Goal: Ask a question: Seek information or help from site administrators or community

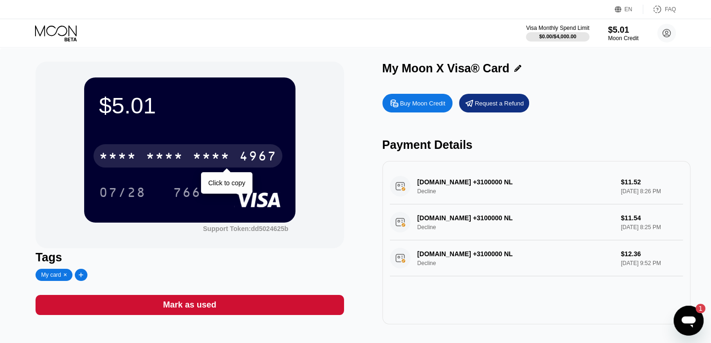
click at [170, 156] on div "* * * *" at bounding box center [164, 157] width 37 height 15
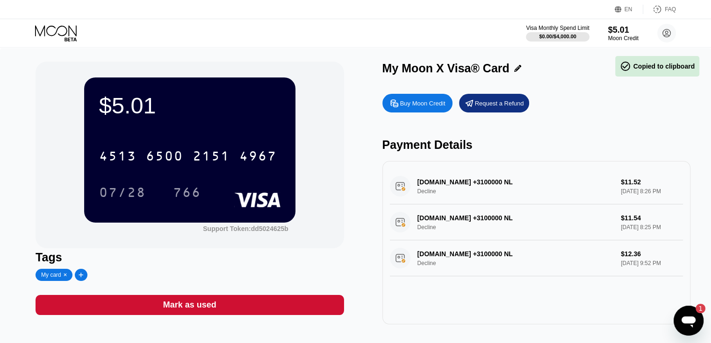
click at [692, 319] on icon "Open messaging window, 1 unread message" at bounding box center [688, 322] width 14 height 11
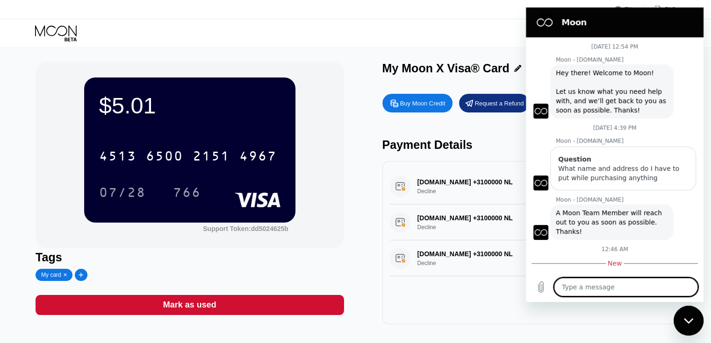
type textarea "x"
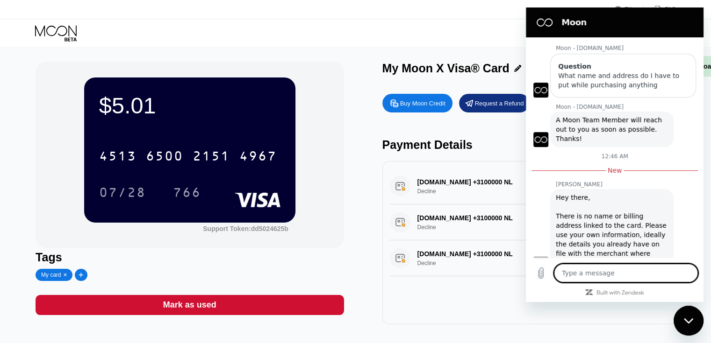
scroll to position [107, 0]
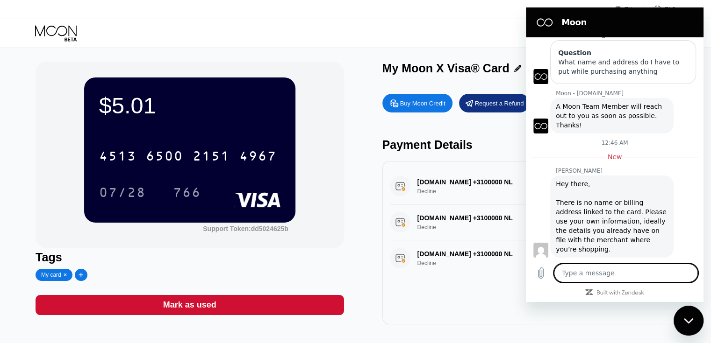
type textarea "w"
type textarea "x"
type textarea "wh"
type textarea "x"
type textarea "wha"
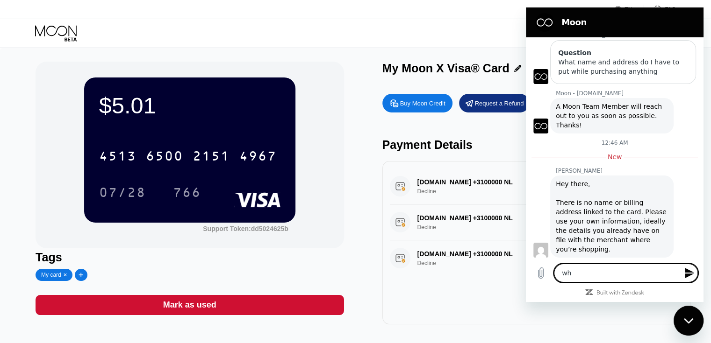
type textarea "x"
type textarea "what"
type textarea "x"
type textarea "what"
type textarea "x"
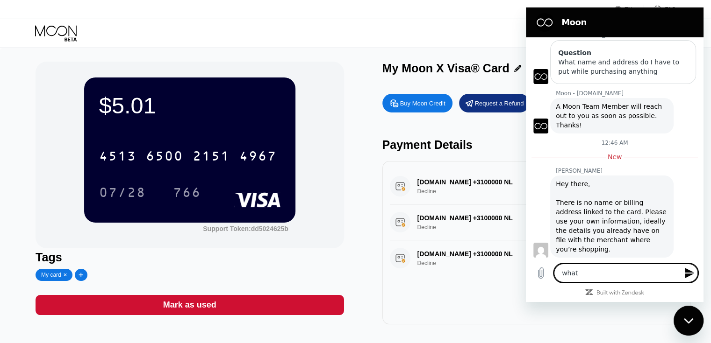
type textarea "what c"
type textarea "x"
type textarea "what cu"
type textarea "x"
type textarea "what cur"
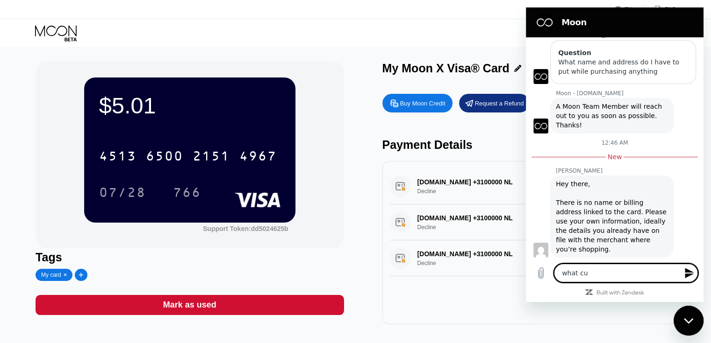
type textarea "x"
type textarea "what curr"
type textarea "x"
type textarea "what curre"
type textarea "x"
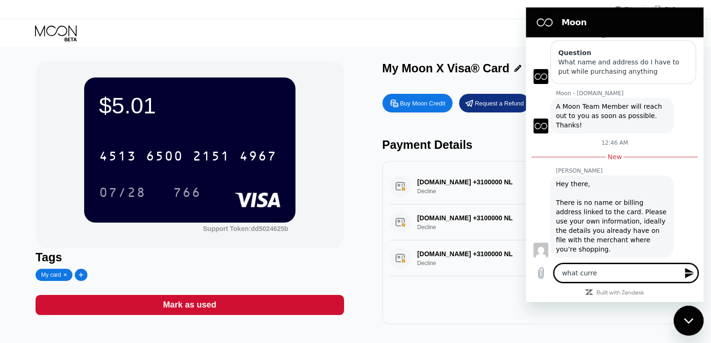
type textarea "what curren"
type textarea "x"
type textarea "what currenc"
type textarea "x"
type textarea "what currenct"
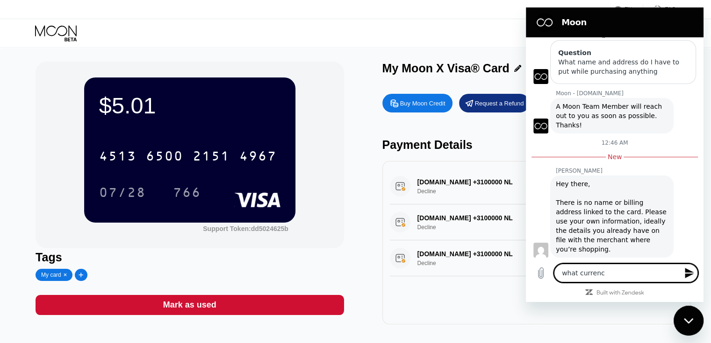
type textarea "x"
type textarea "what currenc"
type textarea "x"
type textarea "what currency"
type textarea "x"
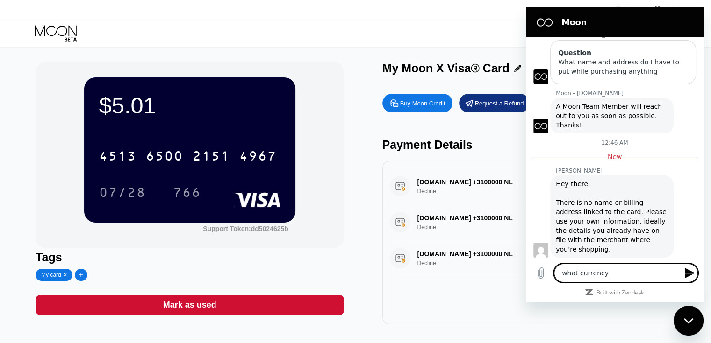
type textarea "what currency"
type textarea "x"
type textarea "what currency d"
type textarea "x"
type textarea "what currency do"
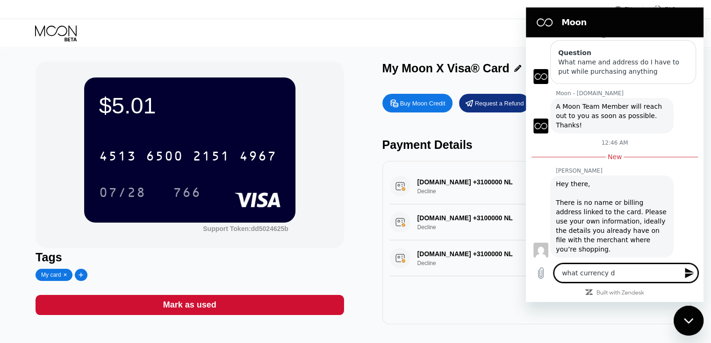
type textarea "x"
type textarea "what currency doe"
type textarea "x"
type textarea "what currency does"
type textarea "x"
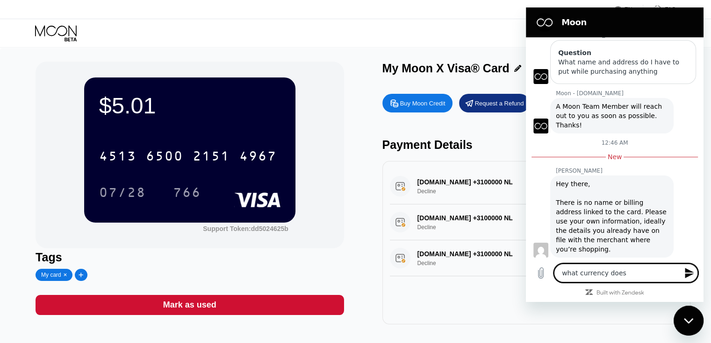
type textarea "what currency does"
type textarea "x"
type textarea "what currency does t"
type textarea "x"
type textarea "what currency does th"
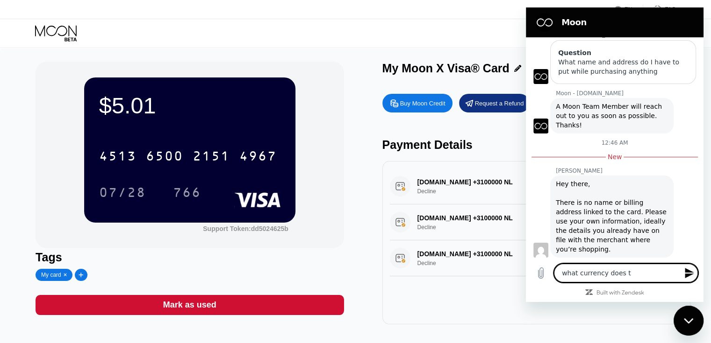
type textarea "x"
type textarea "what currency does thi"
type textarea "x"
type textarea "what currency does this"
type textarea "x"
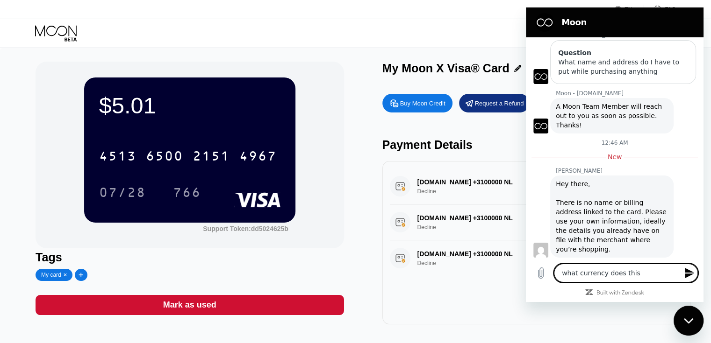
type textarea "what currency does this"
type textarea "x"
type textarea "what currency does this c"
type textarea "x"
type textarea "what currency does this ca"
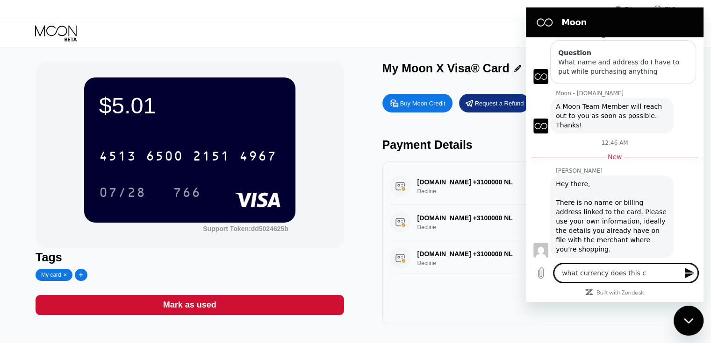
type textarea "x"
type textarea "what currency does this car"
type textarea "x"
type textarea "what currency does this card"
type textarea "x"
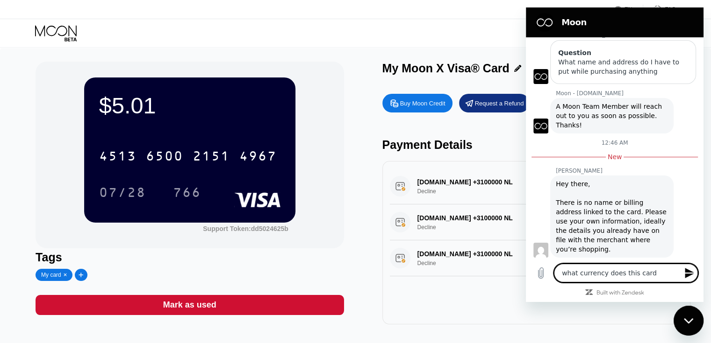
type textarea "what currency does this card"
type textarea "x"
type textarea "what currency does this card h"
type textarea "x"
type textarea "what currency does this card ha"
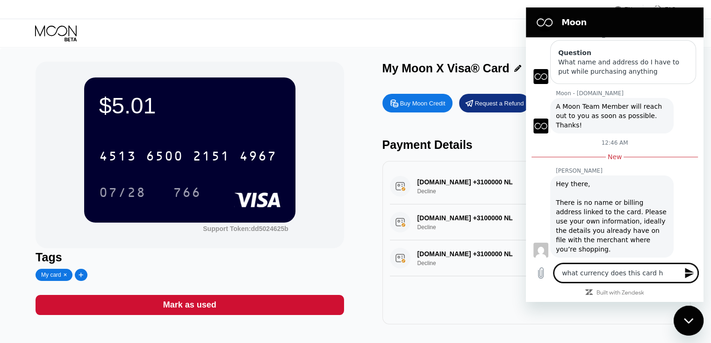
type textarea "x"
type textarea "what currency does this card hav"
type textarea "x"
type textarea "what currency does this card have"
type textarea "x"
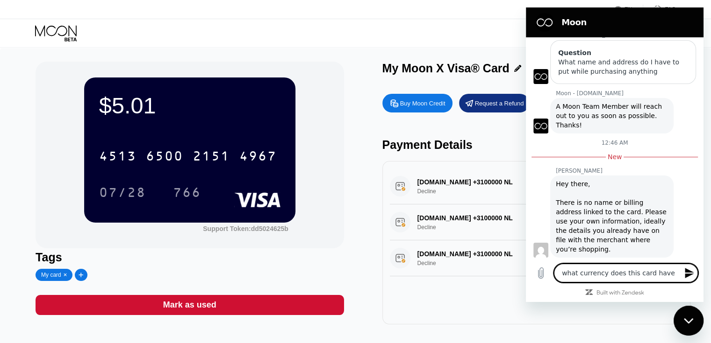
type textarea "what currency does this card have,"
type textarea "x"
type textarea "what currency does this card have,"
type textarea "x"
type textarea "what currency does this card have, I"
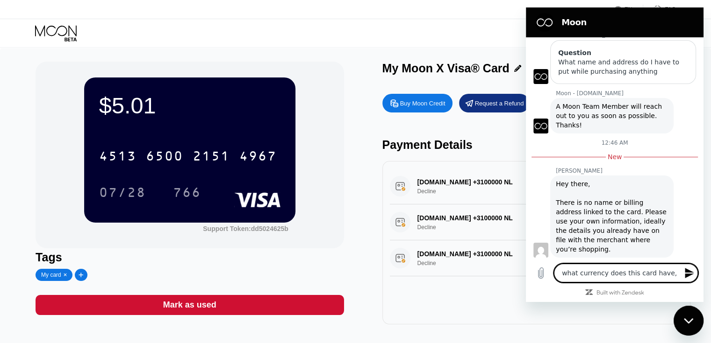
type textarea "x"
type textarea "what currency does this card have, I"
type textarea "x"
type textarea "what currency does this card have, I m"
type textarea "x"
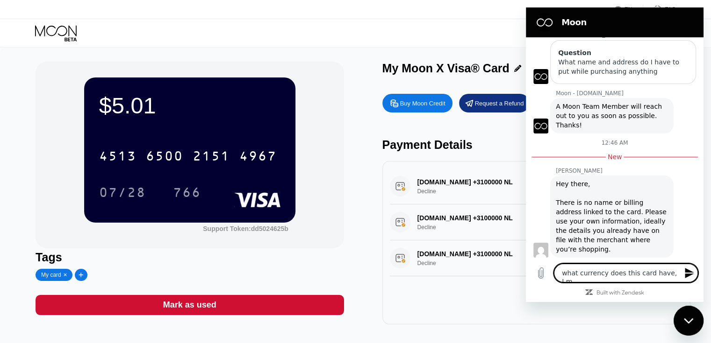
type textarea "what currency does this card have, I me"
type textarea "x"
type textarea "what currency does this card have, I mea"
type textarea "x"
type textarea "what currency does this card have, I mean"
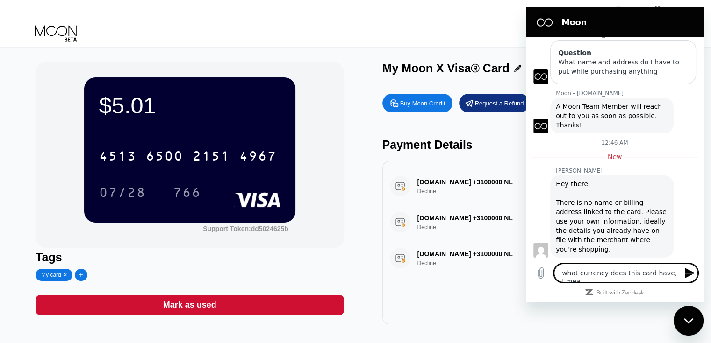
type textarea "x"
type textarea "what currency does this card have, I mean"
type textarea "x"
type textarea "what currency does this card have, I mean w"
type textarea "x"
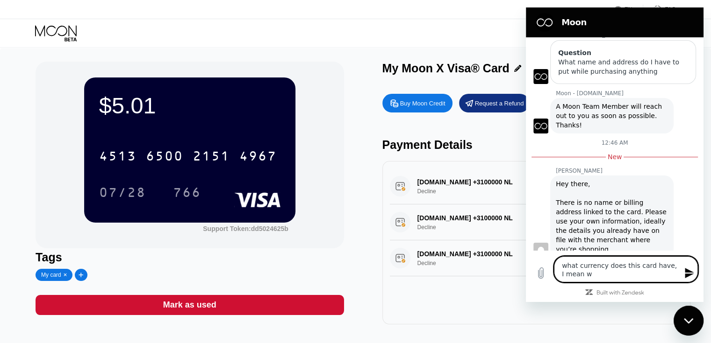
type textarea "what currency does this card have, I mean wh"
type textarea "x"
type textarea "what currency does this card have, I mean whe"
type textarea "x"
type textarea "what currency does this card have, I mean when"
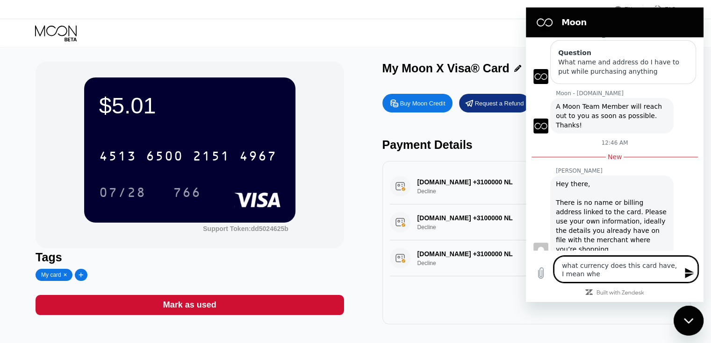
type textarea "x"
type textarea "what currency does this card have, I mean when"
type textarea "x"
type textarea "what currency does this card have, I mean when I"
type textarea "x"
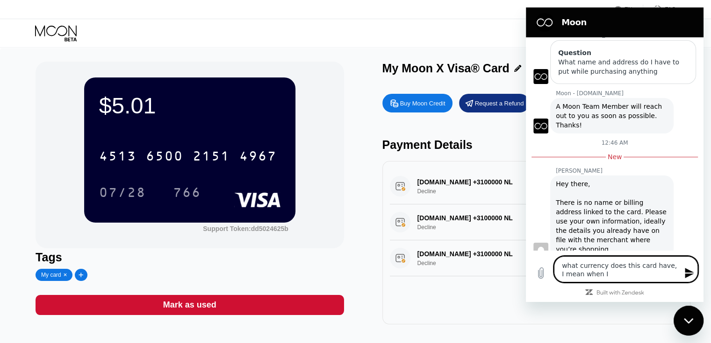
type textarea "what currency does this card have, I mean when I"
type textarea "x"
type textarea "what currency does this card have, I mean when I p"
type textarea "x"
type textarea "what currency does this card have, I mean when I pa"
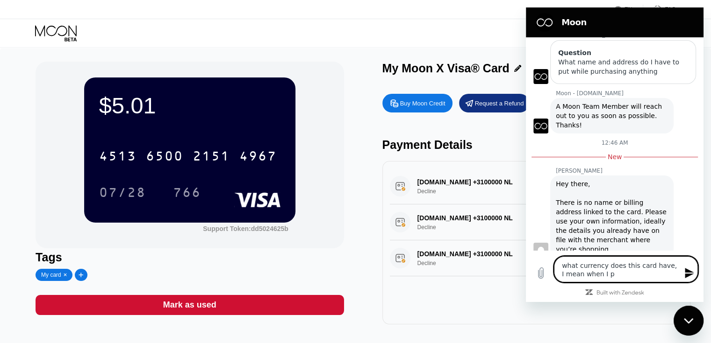
type textarea "x"
type textarea "what currency does this card have, I mean when I pay"
type textarea "x"
type textarea "what currency does this card have, I mean when I pay"
type textarea "x"
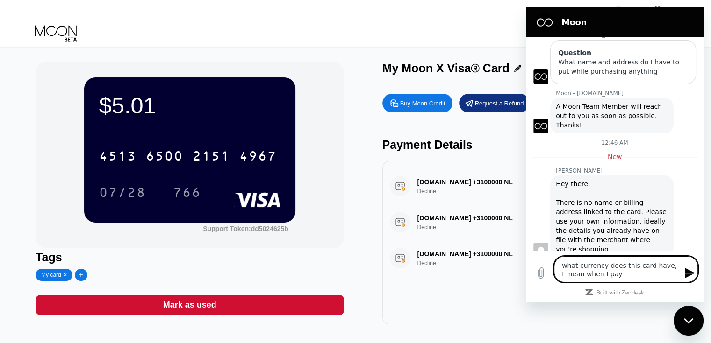
type textarea "what currency does this card have, I mean when I pay w"
type textarea "x"
type textarea "what currency does this card have, I mean when I pay wi"
type textarea "x"
type textarea "what currency does this card have, I mean when I pay wit"
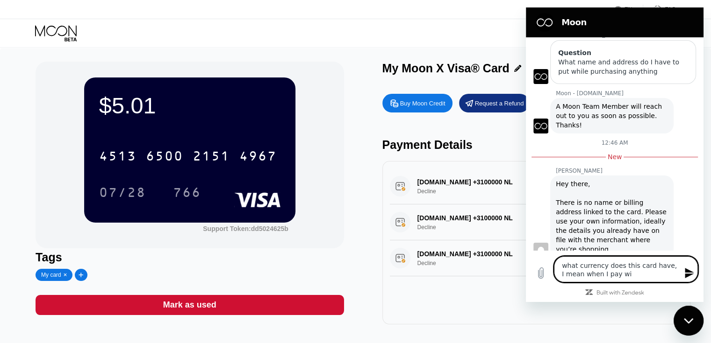
type textarea "x"
type textarea "what currency does this card have, I mean when I pay with"
type textarea "x"
type textarea "what currency does this card have, I mean when I pay with"
type textarea "x"
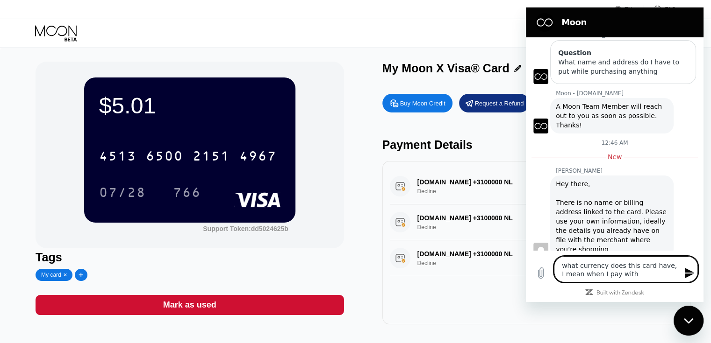
type textarea "what currency does this card have, I mean when I pay with w"
type textarea "x"
type textarea "what currency does this card have, I mean when I pay with wh"
type textarea "x"
type textarea "what currency does this card have, I mean when I pay with wha"
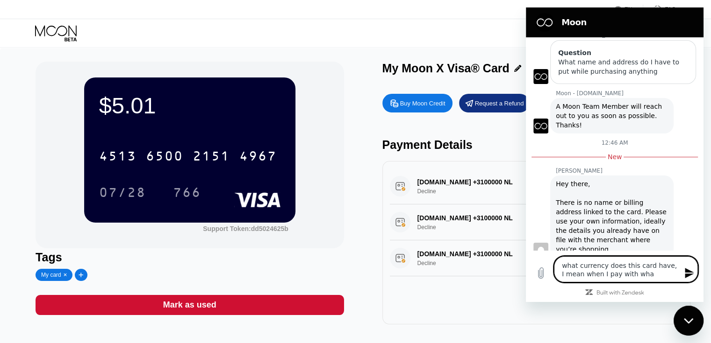
type textarea "x"
type textarea "what currency does this card have, I mean when I pay with what"
type textarea "x"
type textarea "what currency does this card have, I mean when I pay with what"
type textarea "x"
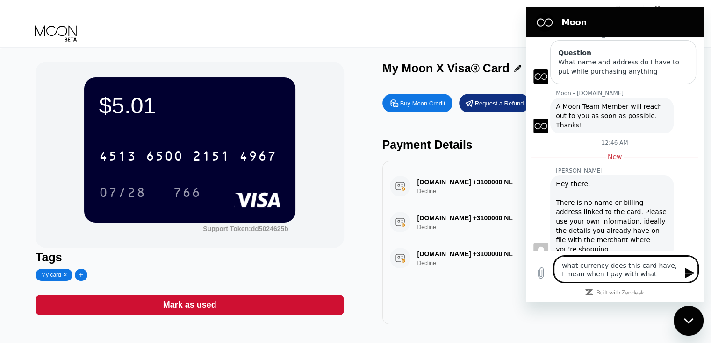
type textarea "what currency does this card have, I mean when I pay with what c"
type textarea "x"
type textarea "what currency does this card have, I mean when I pay with what cu"
type textarea "x"
type textarea "what currency does this card have, I mean when I pay with what cur"
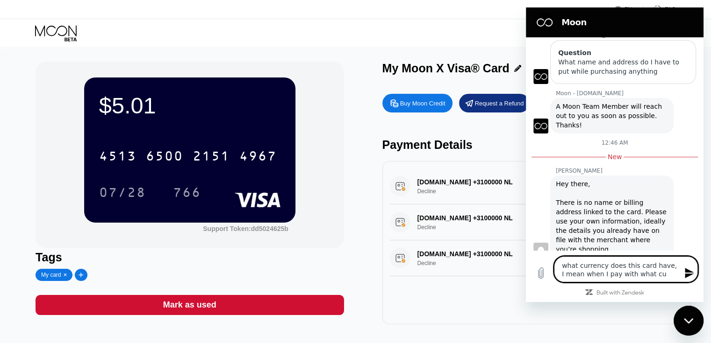
type textarea "x"
type textarea "what currency does this card have, I mean when I pay with what curr"
type textarea "x"
type textarea "what currency does this card have, I mean when I pay with what curre"
type textarea "x"
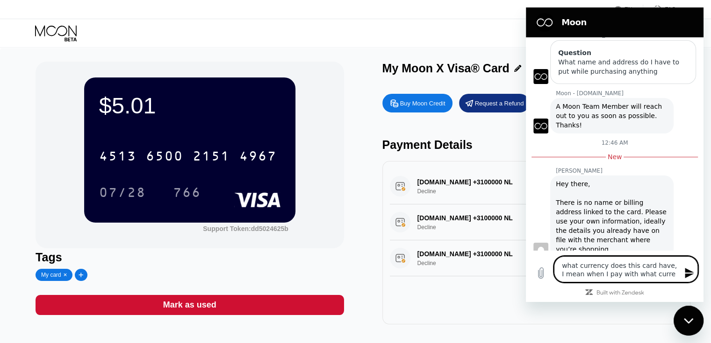
type textarea "what currency does this card have, I mean when I pay with what curren"
type textarea "x"
type textarea "what currency does this card have, I mean when I pay with what currenc"
type textarea "x"
type textarea "what currency does this card have, I mean when I pay with what currency"
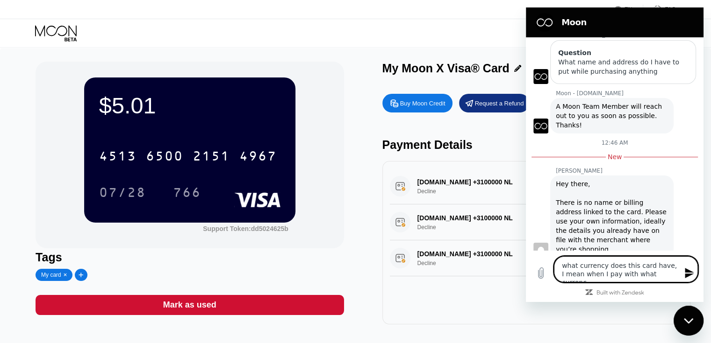
type textarea "x"
type textarea "what currency does this card have, I mean when I pay with what currency"
type textarea "x"
type textarea "what currency does this card have, I mean when I pay with what currency i"
type textarea "x"
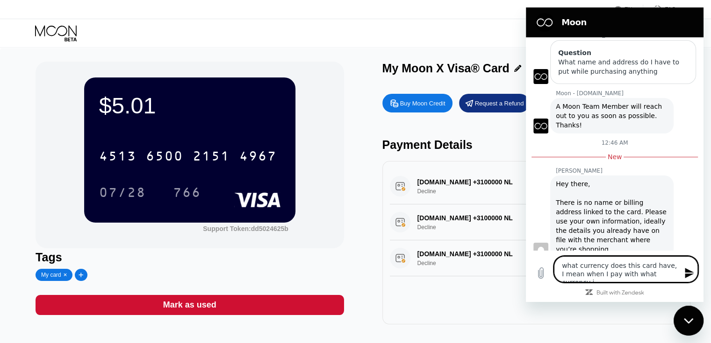
type textarea "what currency does this card have, I mean when I pay with what currency"
type textarea "x"
type textarea "what currency does this card have, I mean when I pay with what currency t"
type textarea "x"
type textarea "what currency does this card have, I mean when I pay with what currency th"
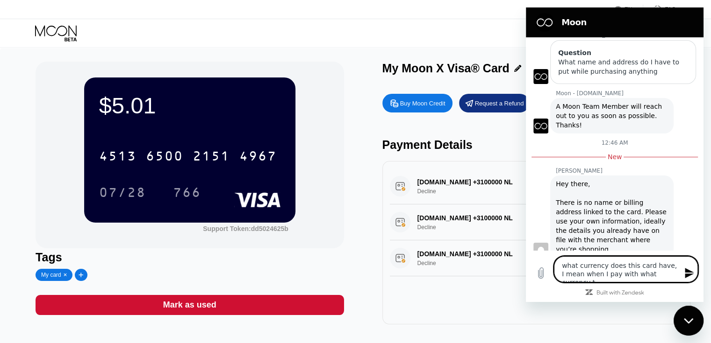
type textarea "x"
type textarea "what currency does this card have, I mean when I pay with what currency the"
type textarea "x"
type textarea "what currency does this card have, I mean when I pay with what currency the"
type textarea "x"
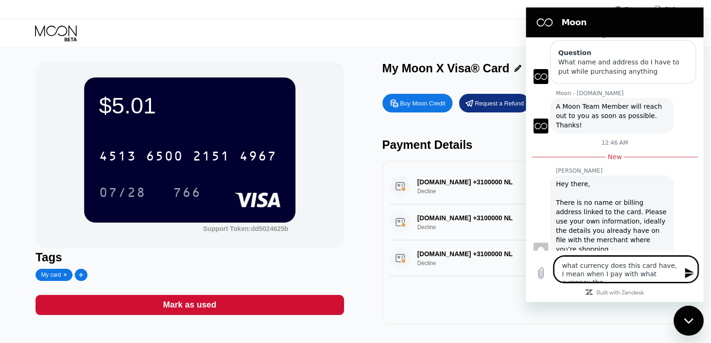
type textarea "what currency does this card have, I mean when I pay with what currency the a"
type textarea "x"
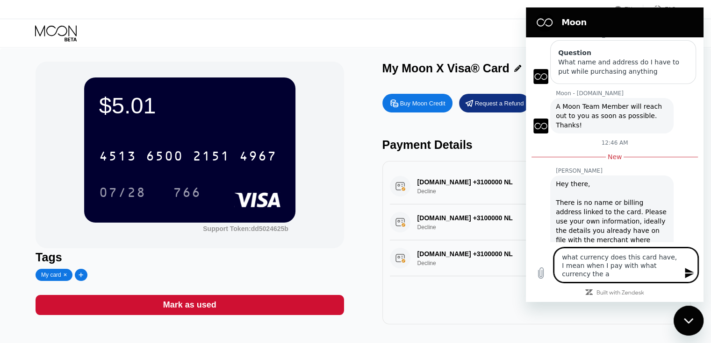
type textarea "what currency does this card have, I mean when I pay with what currency the a["
type textarea "x"
type textarea "what currency does this card have, I mean when I pay with what currency the a"
type textarea "x"
type textarea "what currency does this card have, I mean when I pay with what currency the"
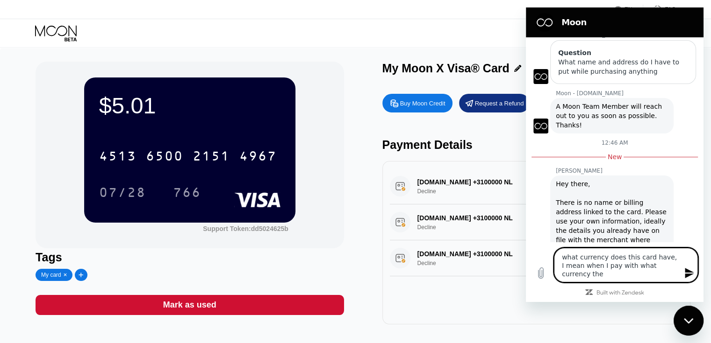
type textarea "x"
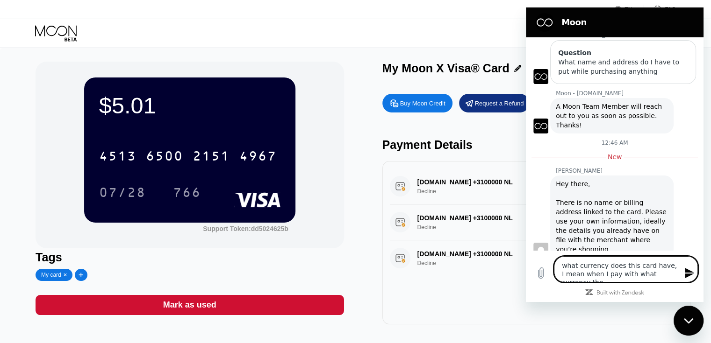
type textarea "what currency does this card have, I mean when I pay with what currency the p"
type textarea "x"
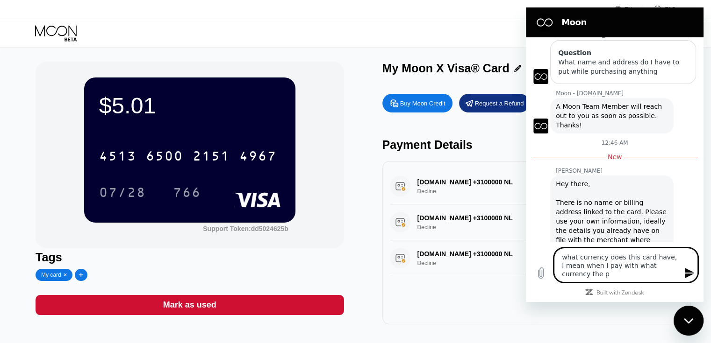
type textarea "what currency does this card have, I mean when I pay with what currency the pa"
type textarea "x"
type textarea "what currency does this card have, I mean when I pay with what currency the pay"
type textarea "x"
type textarea "what currency does this card have, I mean when I pay with what currency the paym"
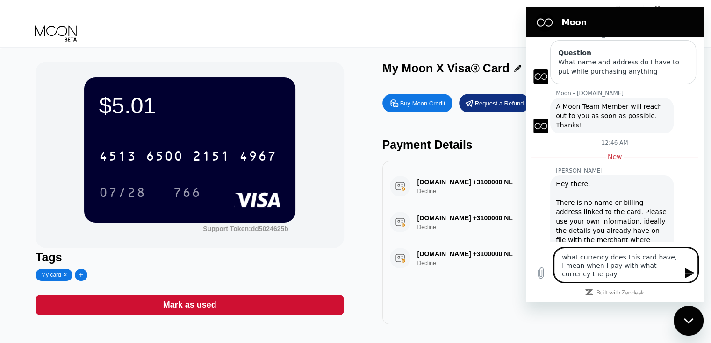
type textarea "x"
type textarea "what currency does this card have, I mean when I pay with what currency the pay…"
type textarea "x"
type textarea "what currency does this card have, I mean when I pay with what currency the pay…"
type textarea "x"
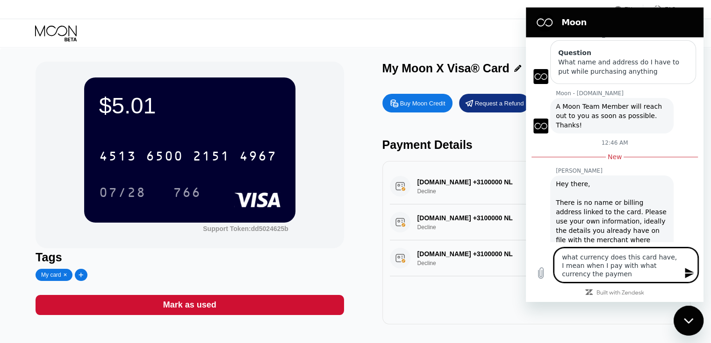
type textarea "what currency does this card have, I mean when I pay with what currency the pay…"
type textarea "x"
type textarea "what currency does this card have, I mean when I pay with what currency the pay…"
type textarea "x"
type textarea "what currency does this card have, I mean when I pay with what currency the pay…"
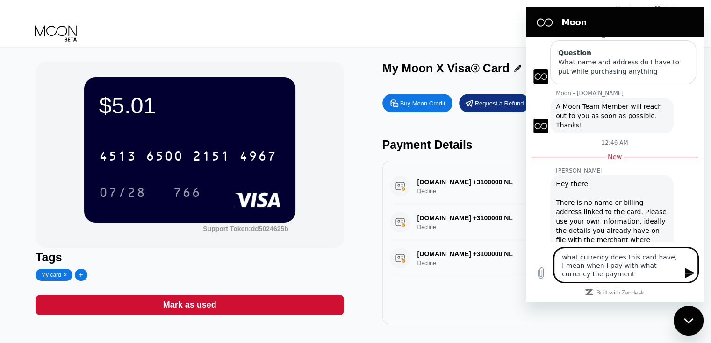
type textarea "x"
type textarea "what currency does this card have, I mean when I pay with what currency the pay…"
type textarea "x"
type textarea "what currency does this card have, I mean when I pay with what currency the pay…"
type textarea "x"
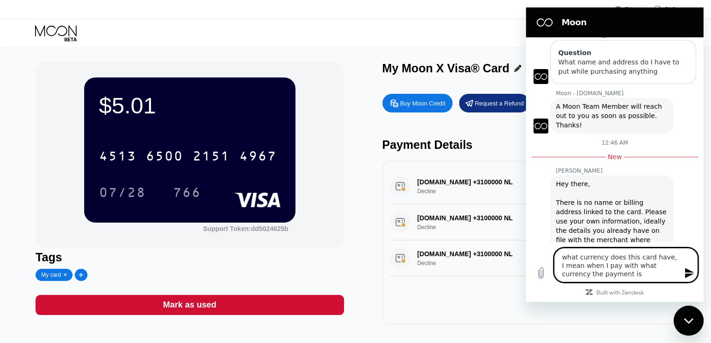
type textarea "what currency does this card have, I mean when I pay with what currency the pay…"
type textarea "x"
type textarea "what currency does this card have, I mean when I pay with what currency the pay…"
type textarea "x"
type textarea "what currency does this card have, I mean when I pay with what currency the pay…"
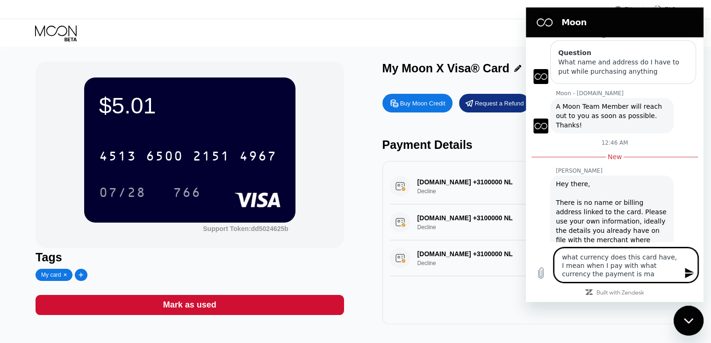
type textarea "x"
type textarea "what currency does this card have, I mean when I pay with what currency the pay…"
type textarea "x"
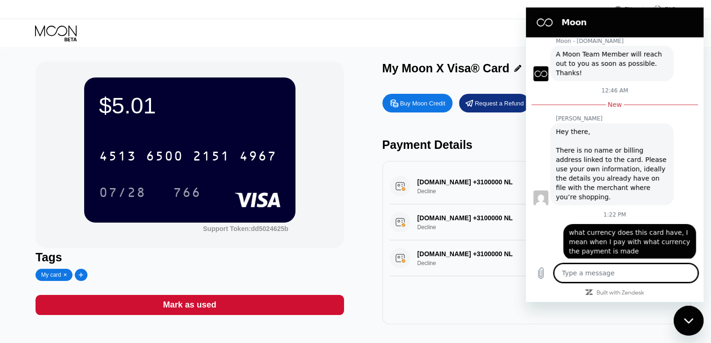
scroll to position [161, 0]
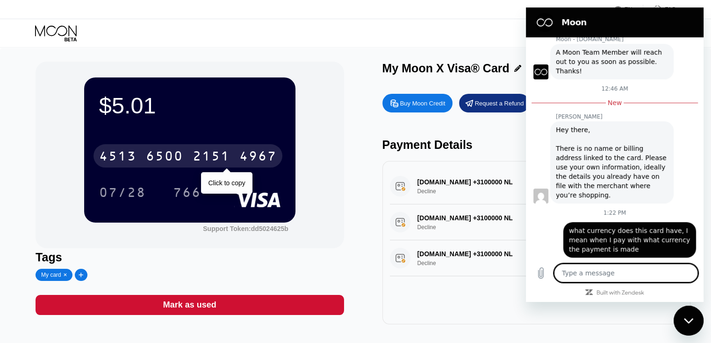
click at [182, 149] on div "4513 6500 2151 4967" at bounding box center [187, 155] width 189 height 23
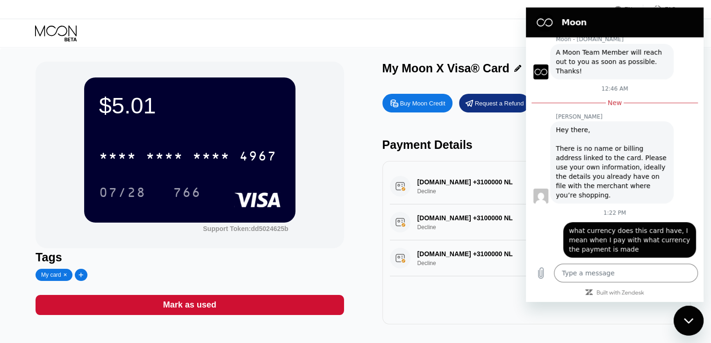
click at [480, 293] on div "DIGITALOCEAN.COM +3100000 NL Decline $11.52 Aug 23, 2025 8:26 PM DIGITALOCEAN.C…" at bounding box center [536, 243] width 308 height 164
click at [687, 329] on div "Close messaging window" at bounding box center [688, 321] width 28 height 28
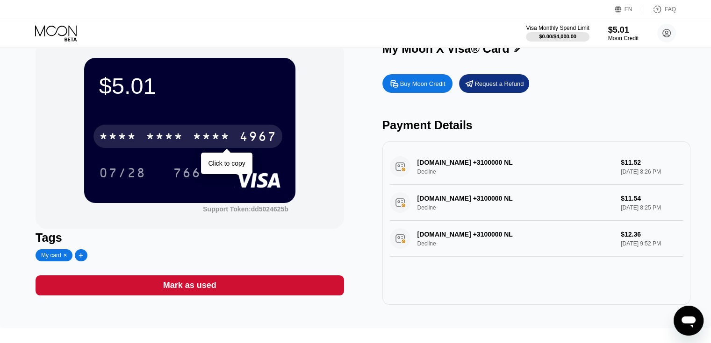
scroll to position [0, 0]
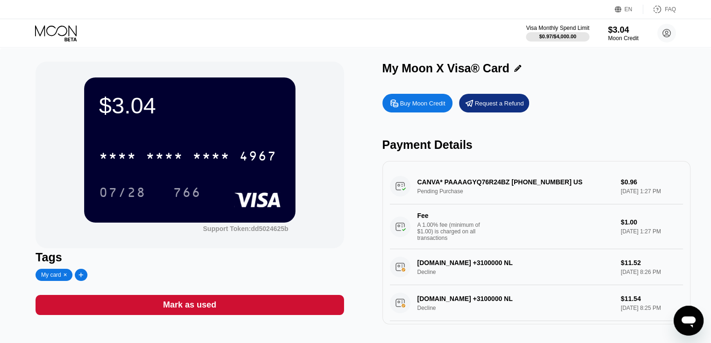
click at [551, 197] on div "CANVA* PAAAAGYQ76R24BZ +17372853388 US Pending Purchase $0.96 Aug 25, 2025 1:27…" at bounding box center [536, 209] width 293 height 81
click at [486, 107] on div "Request a Refund" at bounding box center [499, 104] width 49 height 8
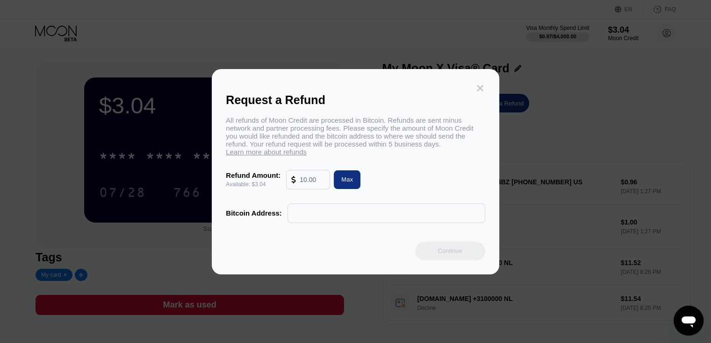
click at [480, 85] on icon at bounding box center [480, 88] width 10 height 10
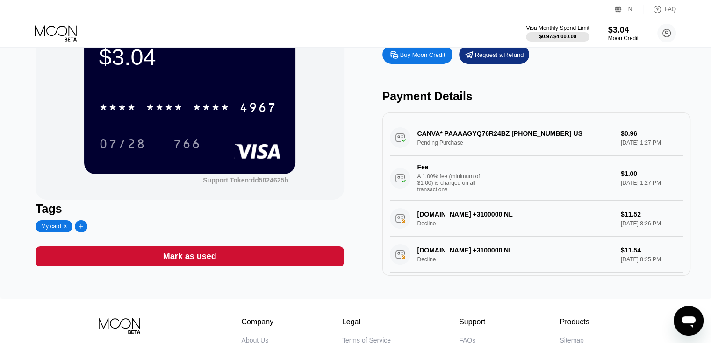
scroll to position [46, 0]
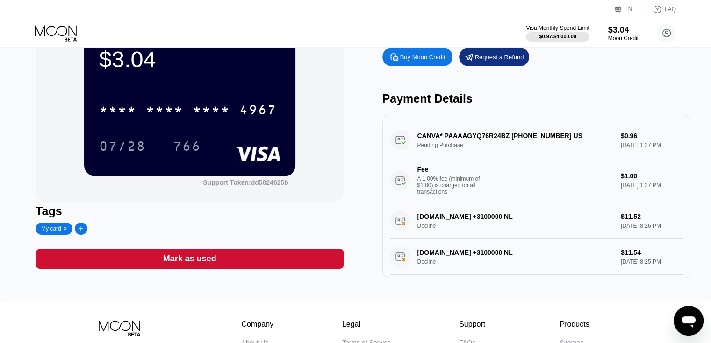
click at [542, 142] on div "CANVA* PAAAAGYQ76R24BZ +17372853388 US Pending Purchase $0.96 Aug 25, 2025 1:27…" at bounding box center [536, 162] width 293 height 81
click at [636, 147] on div "CANVA* PAAAAGYQ76R24BZ +17372853388 US Pending Purchase $0.96 Aug 25, 2025 1:27…" at bounding box center [536, 162] width 293 height 81
drag, startPoint x: 577, startPoint y: 131, endPoint x: 466, endPoint y: 138, distance: 110.5
click at [466, 138] on div "CANVA* PAAAAGYQ76R24BZ +17372853388 US Pending Purchase $0.96 Aug 25, 2025 1:27…" at bounding box center [536, 162] width 293 height 81
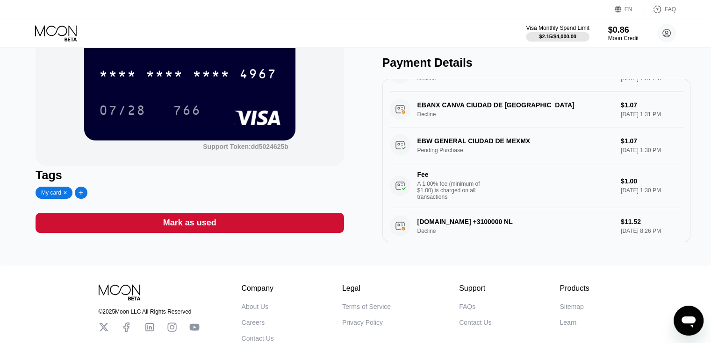
scroll to position [148, 0]
click at [622, 194] on div "Aug 25, 2025 1:30 PM" at bounding box center [652, 190] width 62 height 7
click at [632, 146] on div "EBW GENERAL CIUDAD DE MEXMX Pending Purchase $1.07 Aug 25, 2025 1:30 PM Fee A 1…" at bounding box center [536, 168] width 293 height 81
click at [624, 147] on div "EBW GENERAL CIUDAD DE MEXMX Pending Purchase $1.07 Aug 25, 2025 1:30 PM Fee A 1…" at bounding box center [536, 168] width 293 height 81
click at [624, 185] on div "$1.00" at bounding box center [652, 181] width 62 height 7
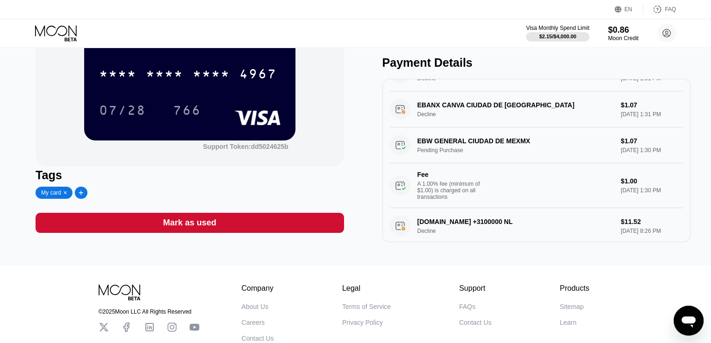
click at [549, 196] on div "Fee A 1.00% fee (minimum of $1.00) is charged on all transactions" at bounding box center [502, 185] width 224 height 29
click at [533, 151] on div "EBW GENERAL CIUDAD DE MEXMX Pending Purchase $1.07 Aug 25, 2025 1:30 PM Fee A 1…" at bounding box center [536, 168] width 293 height 81
click at [490, 150] on div "EBW GENERAL CIUDAD DE MEXMX Pending Purchase $1.07 Aug 25, 2025 1:30 PM Fee A 1…" at bounding box center [536, 168] width 293 height 81
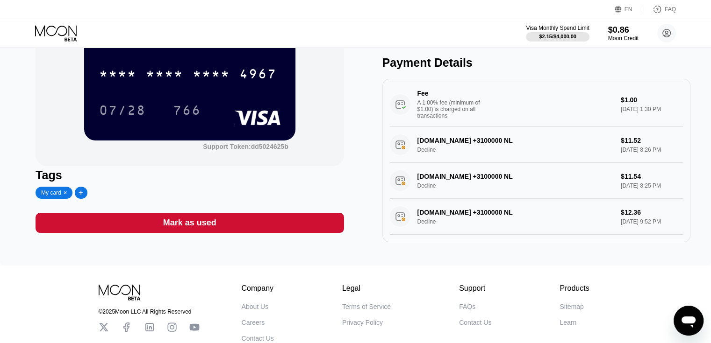
scroll to position [0, 0]
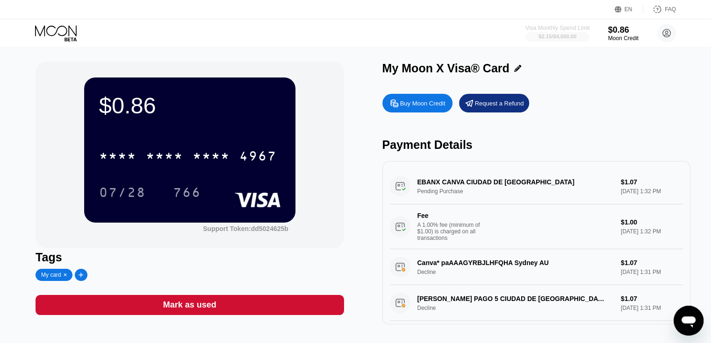
click at [568, 28] on div "Visa Monthly Spend Limit" at bounding box center [557, 28] width 64 height 7
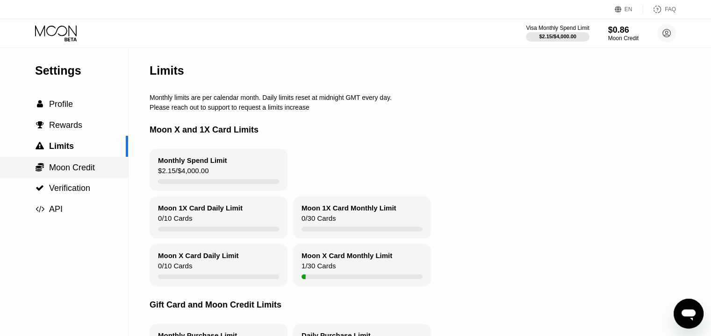
click at [69, 172] on span "Moon Credit" at bounding box center [72, 167] width 46 height 9
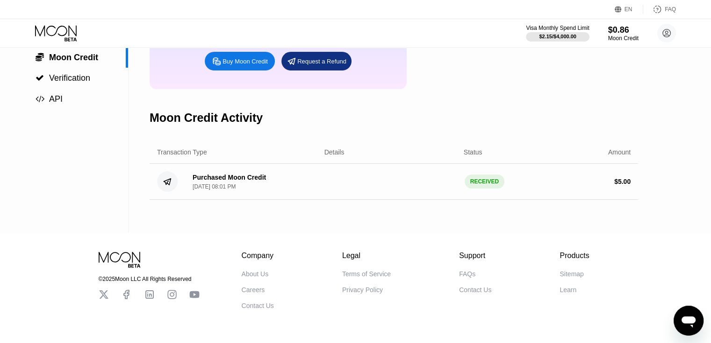
scroll to position [110, 0]
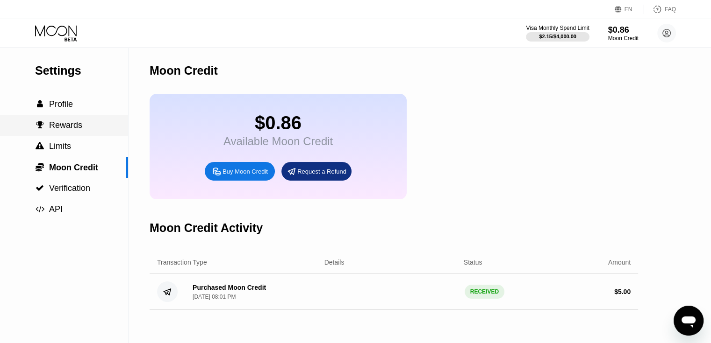
click at [71, 129] on span "Rewards" at bounding box center [65, 125] width 33 height 9
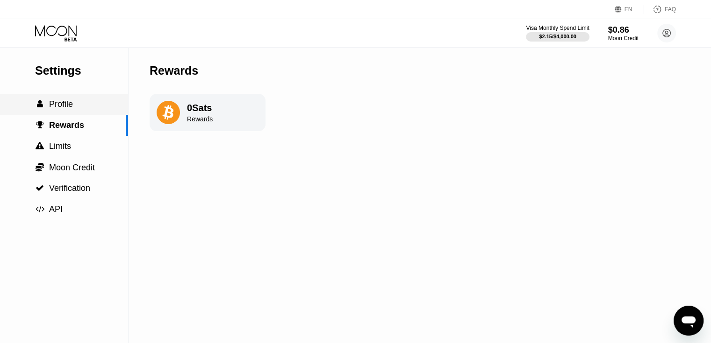
click at [78, 115] on div " Profile" at bounding box center [64, 104] width 128 height 21
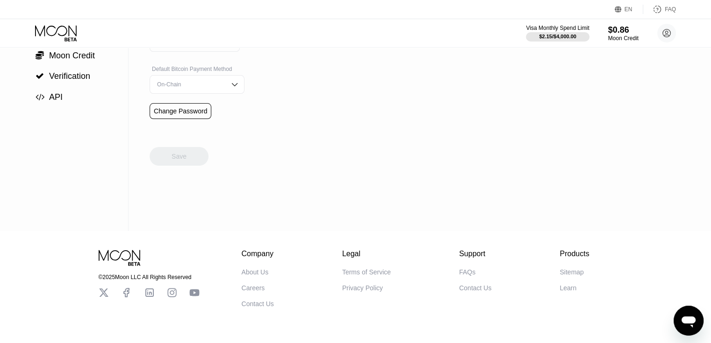
scroll to position [131, 0]
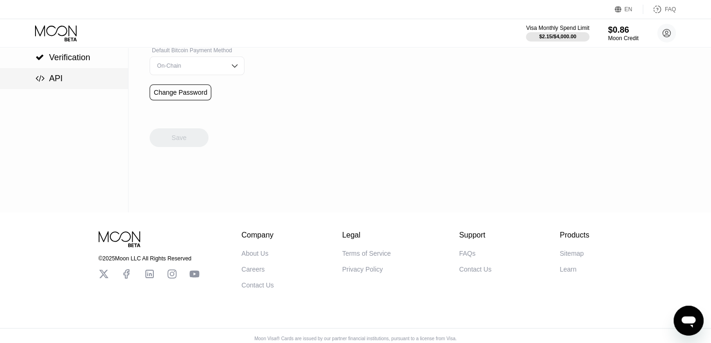
click at [45, 74] on div " API" at bounding box center [64, 78] width 128 height 21
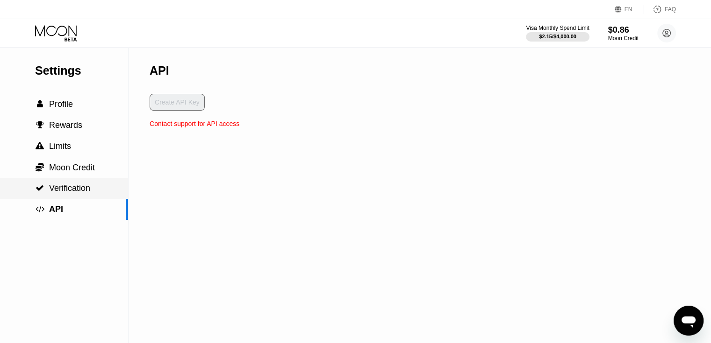
click at [71, 193] on span "Verification" at bounding box center [69, 188] width 41 height 9
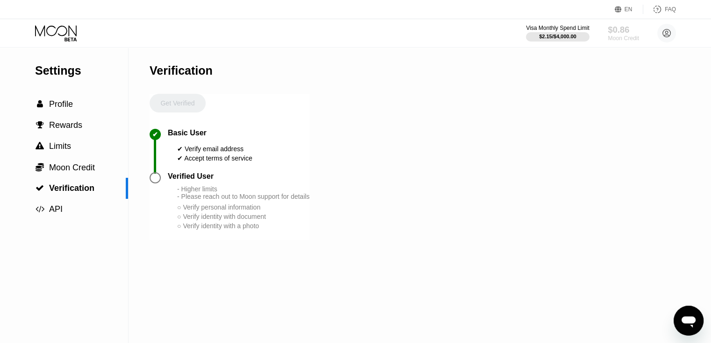
click at [621, 32] on div "$0.86" at bounding box center [622, 30] width 31 height 10
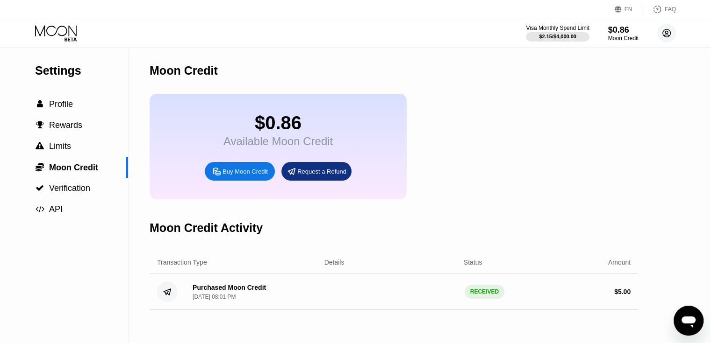
click at [664, 38] on circle at bounding box center [666, 33] width 19 height 19
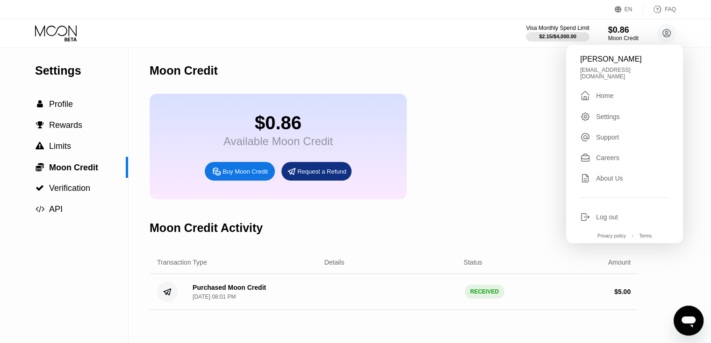
click at [603, 92] on div "Home" at bounding box center [604, 95] width 17 height 7
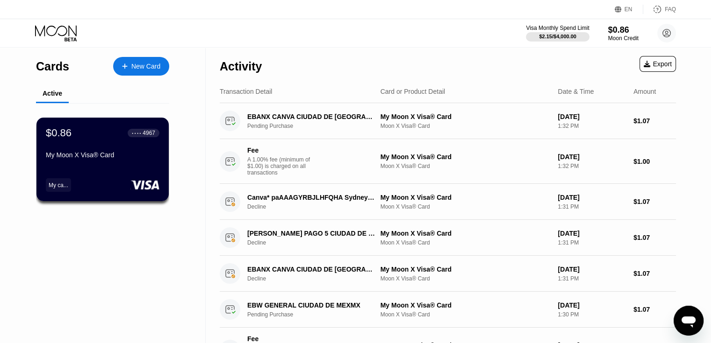
click at [690, 320] on icon "Open messaging window" at bounding box center [688, 322] width 14 height 11
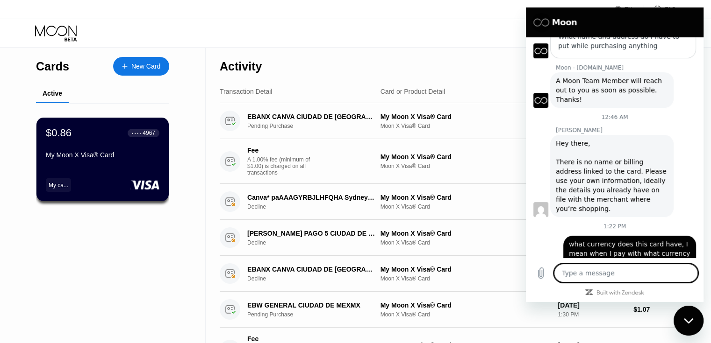
scroll to position [146, 0]
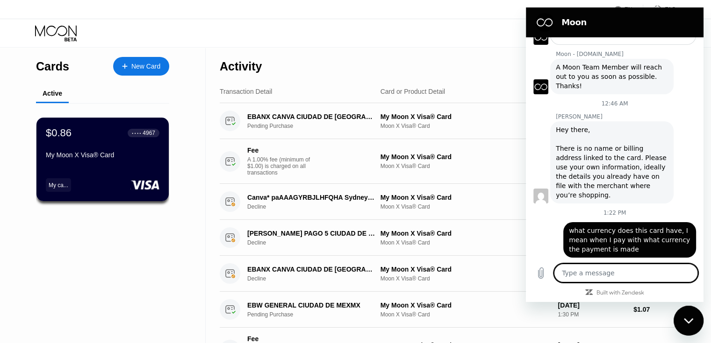
type textarea "I"
type textarea "x"
type textarea "I"
type textarea "x"
type textarea "I w"
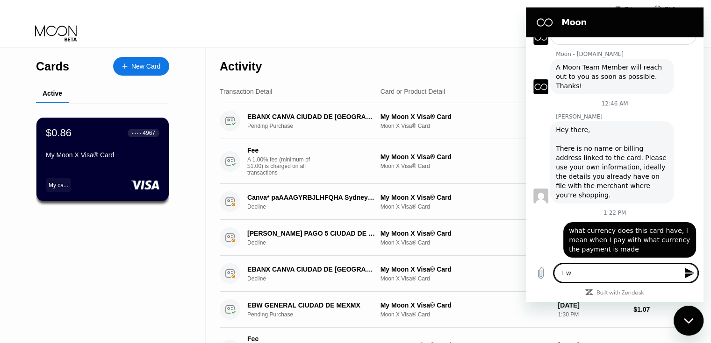
type textarea "x"
type textarea "I wa"
type textarea "x"
type textarea "I was"
type textarea "x"
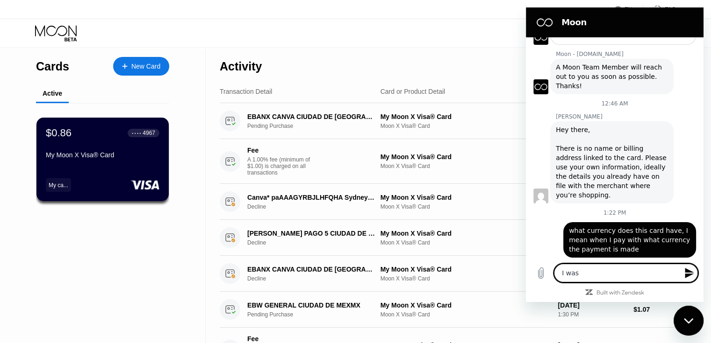
type textarea "I was"
type textarea "x"
type textarea "I was t"
type textarea "x"
type textarea "I was tr"
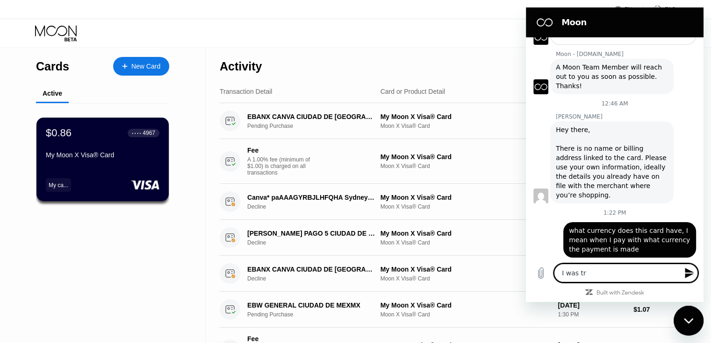
type textarea "x"
type textarea "I was try"
type textarea "x"
type textarea "I was tryi"
type textarea "x"
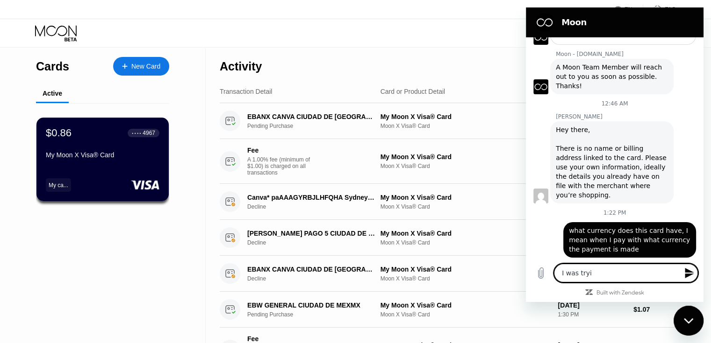
type textarea "I was tryin"
type textarea "x"
type textarea "I was trying"
type textarea "x"
type textarea "I was trying"
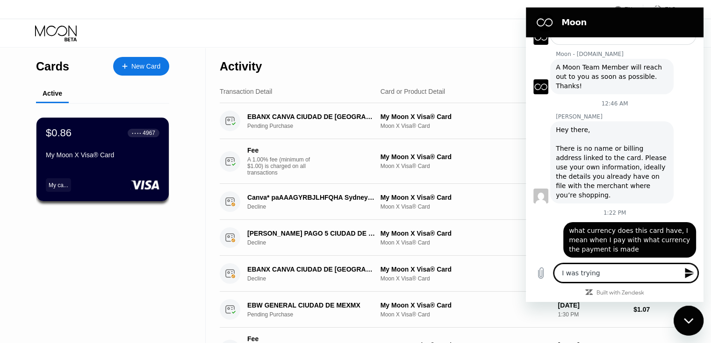
type textarea "x"
type textarea "I was trying t"
type textarea "x"
type textarea "I was trying to"
type textarea "x"
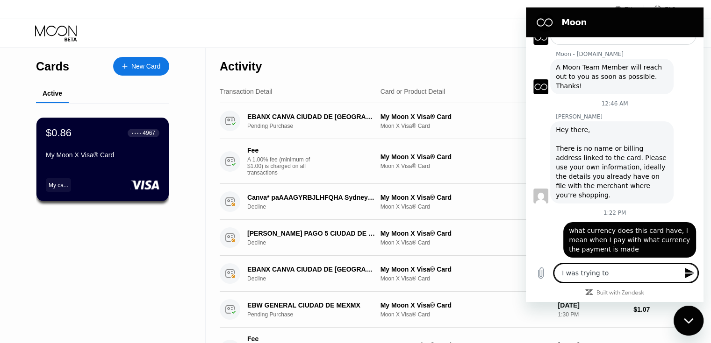
type textarea "I was trying to"
type textarea "x"
type textarea "I was trying to a"
type textarea "x"
type textarea "I was trying to ac"
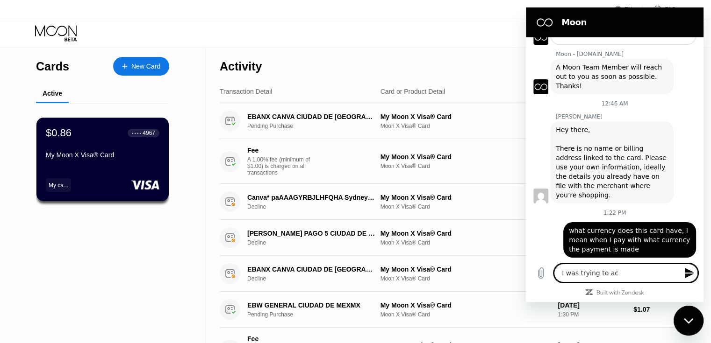
type textarea "x"
type textarea "I was trying to act"
type textarea "x"
type textarea "I was trying to acti"
type textarea "x"
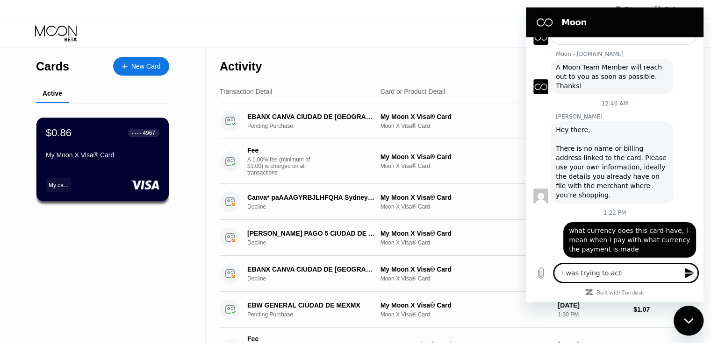
type textarea "I was trying to activ"
type textarea "x"
type textarea "I was trying to activa"
type textarea "x"
type textarea "I was trying to activat"
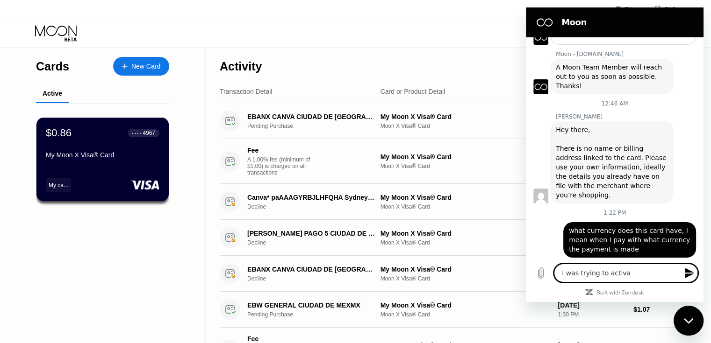
type textarea "x"
type textarea "I was trying to activate"
type textarea "x"
type textarea "I was trying to activate"
type textarea "x"
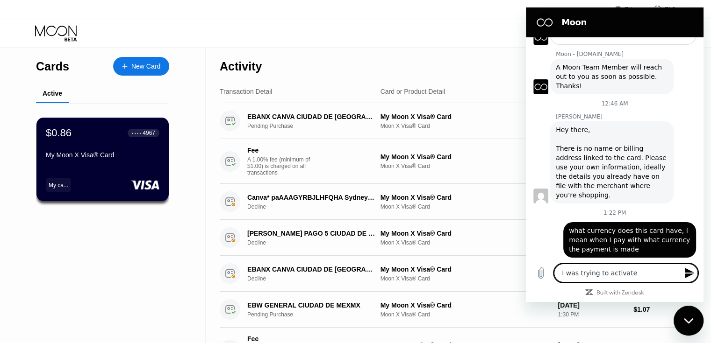
type textarea "I was trying to activate a"
type textarea "x"
type textarea "I was trying to activate"
type textarea "x"
type textarea "I was trying to activate c"
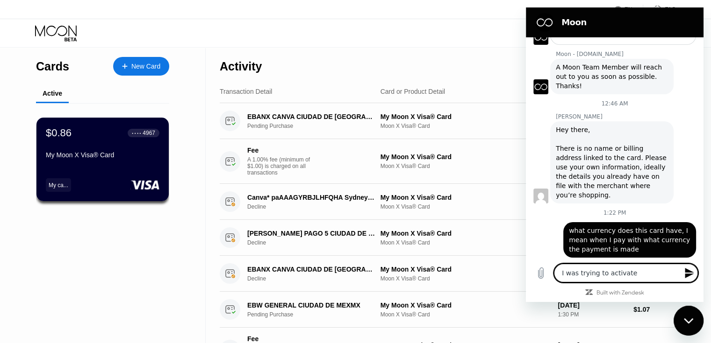
type textarea "x"
type textarea "I was trying to activate ca"
type textarea "x"
type textarea "I was trying to activate can"
type textarea "x"
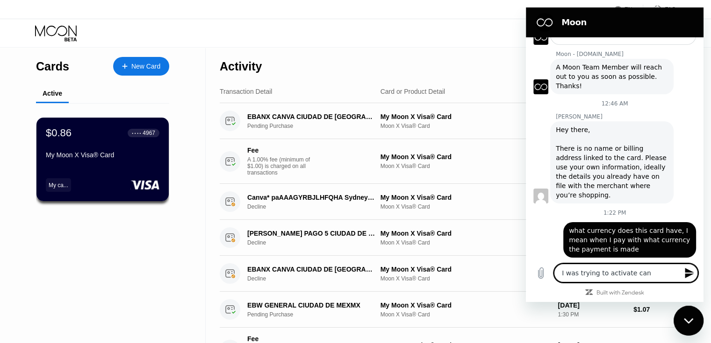
type textarea "I was trying to activate ca"
type textarea "x"
type textarea "I was trying to activate can"
type textarea "x"
type textarea "I was trying to activate canv"
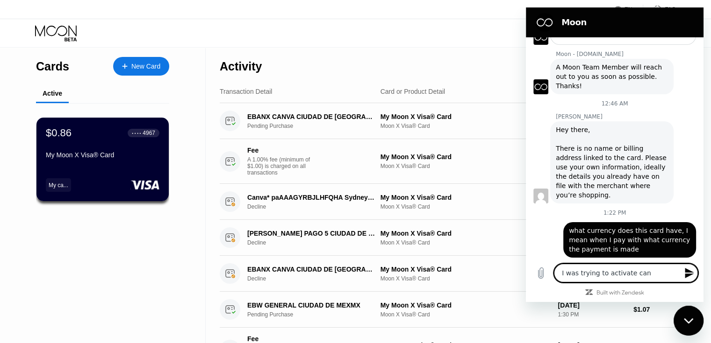
type textarea "x"
type textarea "I was trying to activate canva"
type textarea "x"
type textarea "I was trying to activate canva"
type textarea "x"
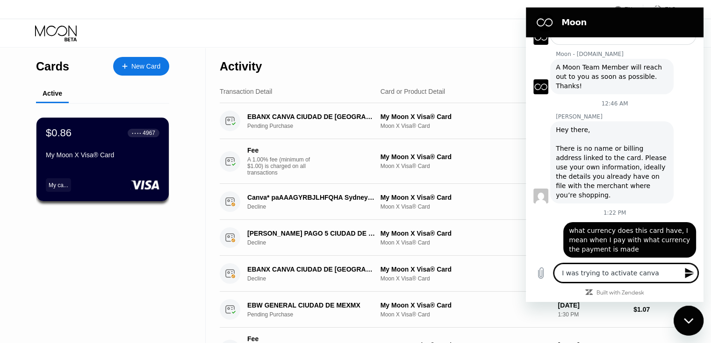
type textarea "I was trying to activate canva p"
type textarea "x"
type textarea "I was trying to activate canva pr"
type textarea "x"
type textarea "I was trying to activate canva pro"
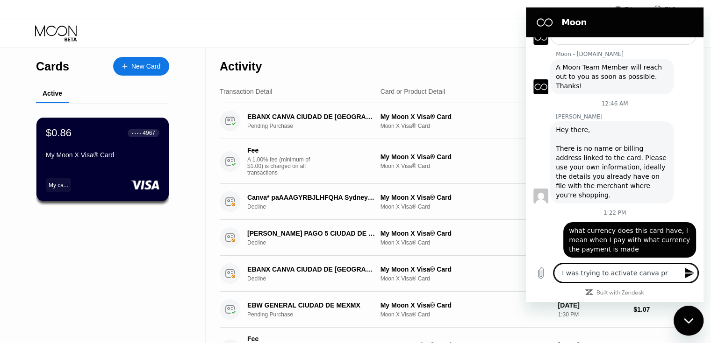
type textarea "x"
type textarea "I was trying to activate canva pro"
type textarea "x"
type textarea "I was trying to activate canva pro a"
type textarea "x"
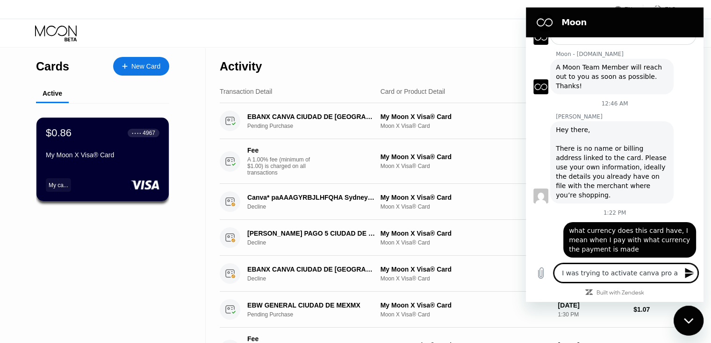
type textarea "I was trying to activate canva pro an"
type textarea "x"
type textarea "I was trying to activate canva pro and"
type textarea "x"
type textarea "I was trying to activate canva pro and"
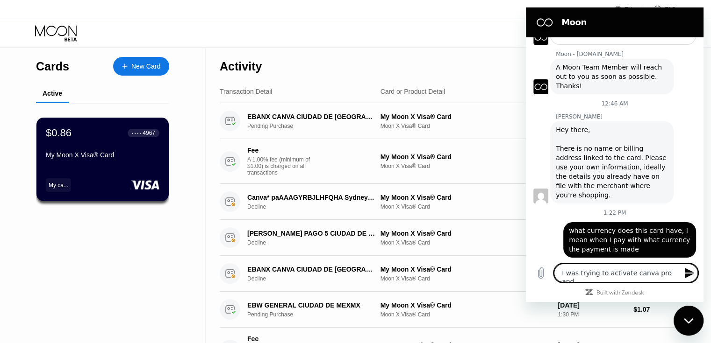
type textarea "x"
type textarea "I was trying to activate canva pro and I"
type textarea "x"
type textarea "I was trying to activate canva pro and I"
type textarea "x"
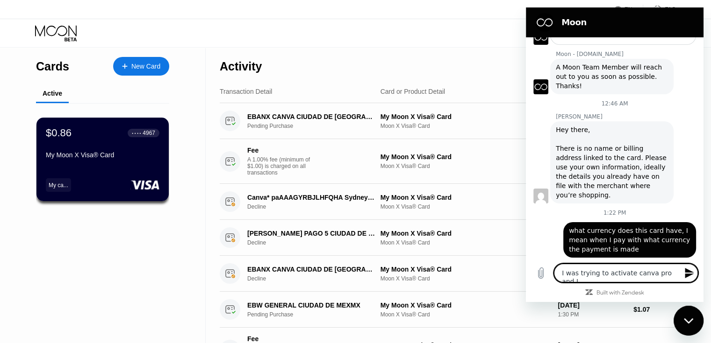
type textarea "I was trying to activate canva pro and I g"
type textarea "x"
type textarea "I was trying to activate canva pro and I go"
type textarea "x"
type textarea "I was trying to activate canva pro and I got"
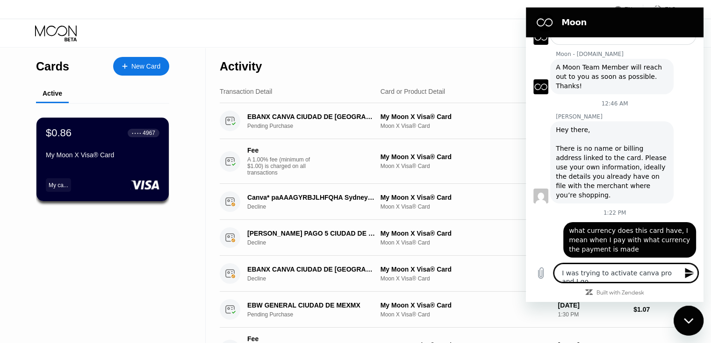
type textarea "x"
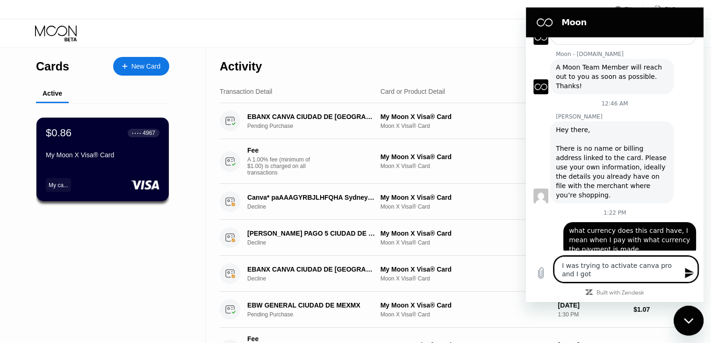
type textarea "I was trying to activate canva pro and I got"
type textarea "x"
type textarea "I was trying to activate canva pro and I got o"
type textarea "x"
type textarea "I was trying to activate canva pro and I got on"
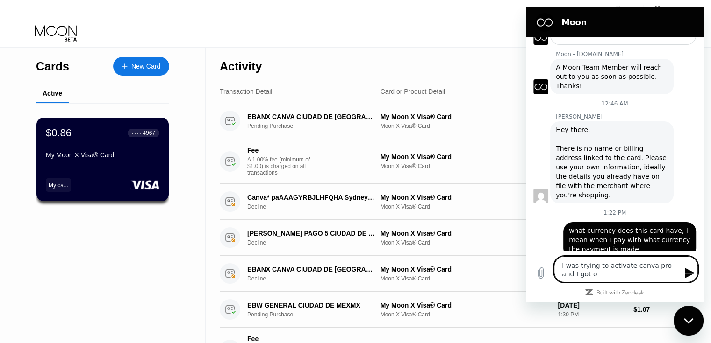
type textarea "x"
type textarea "I was trying to activate canva pro and I got ont"
type textarea "x"
type textarea "I was trying to activate canva pro and I got onto"
type textarea "x"
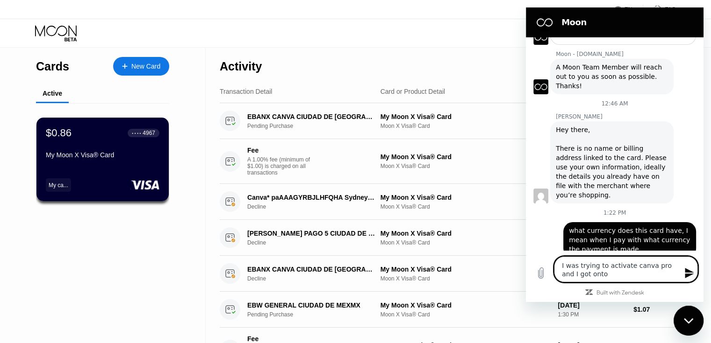
type textarea "I was trying to activate canva pro and I got onto"
type textarea "x"
type textarea "I was trying to activate canva pro and I got onto t"
type textarea "x"
type textarea "I was trying to activate canva pro and I got onto th"
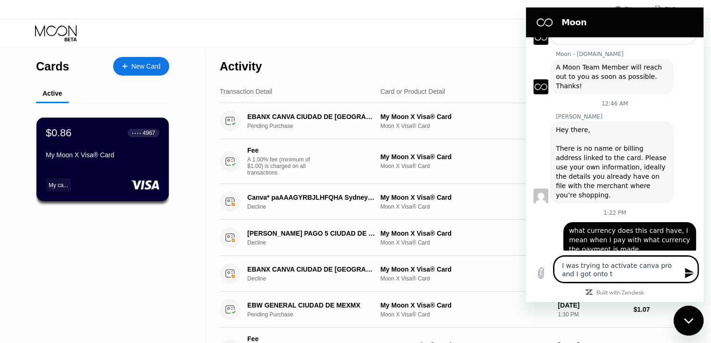
type textarea "x"
type textarea "I was trying to activate canva pro and I got onto the"
type textarea "x"
type textarea "I was trying to activate canva pro and I got onto the"
type textarea "x"
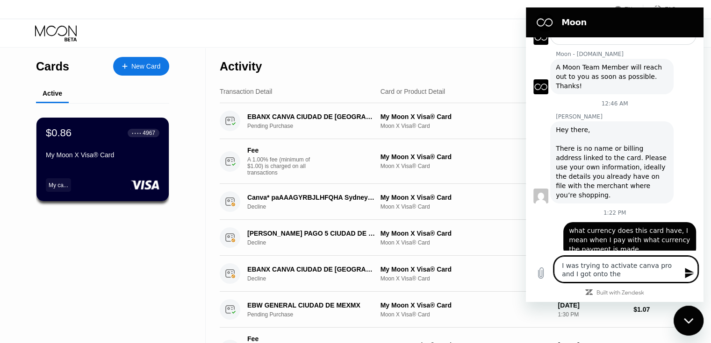
type textarea "I was trying to activate canva pro and I got onto the t"
type textarea "x"
type textarea "I was trying to activate canva pro and I got onto the tr"
type textarea "x"
type textarea "I was trying to activate canva pro and I got onto the tri"
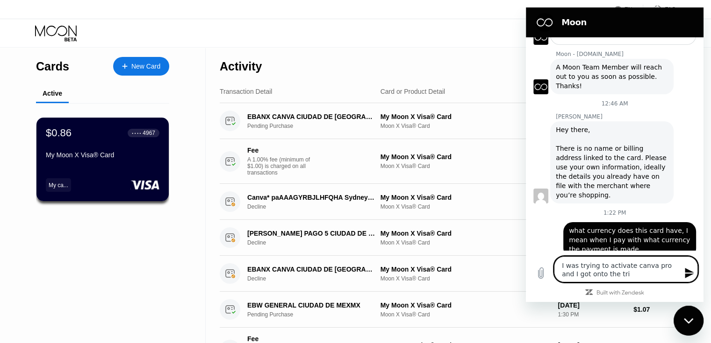
type textarea "x"
type textarea "I was trying to activate canva pro and I got onto the tria"
type textarea "x"
type textarea "I was trying to activate canva pro and I got onto the trial"
type textarea "x"
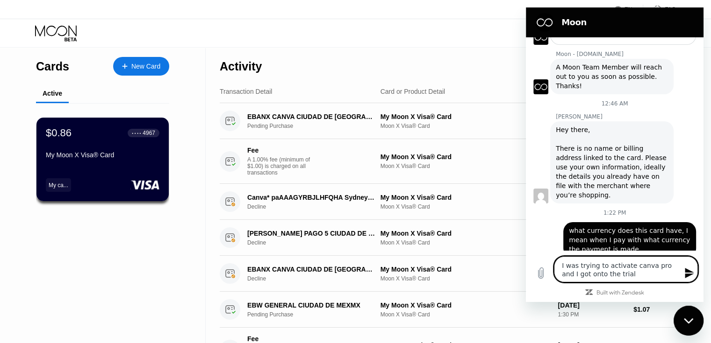
type textarea "I was trying to activate canva pro and I got onto the trial"
type textarea "x"
type textarea "I was trying to activate canva pro and I got onto the trial c"
type textarea "x"
type textarea "I was trying to activate canva pro and I got onto the trial cl"
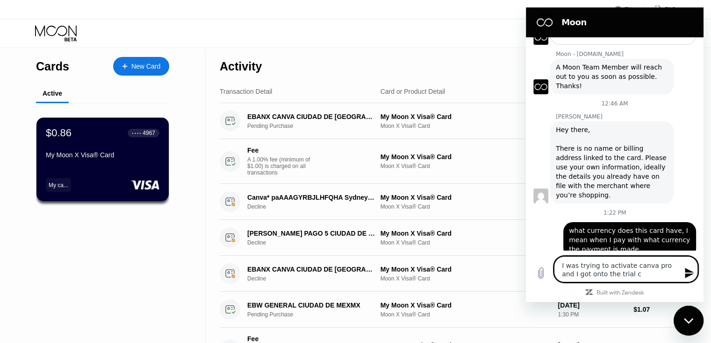
type textarea "x"
type textarea "I was trying to activate canva pro and I got onto the trial cla"
type textarea "x"
type textarea "I was trying to activate canva pro and I got onto the trial clai"
type textarea "x"
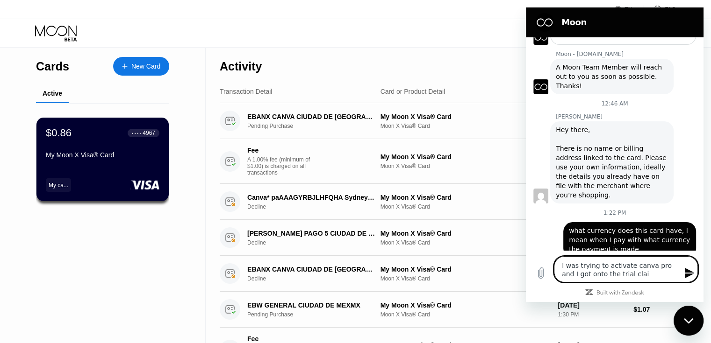
type textarea "I was trying to activate canva pro and I got onto the trial claim"
type textarea "x"
type textarea "I was trying to activate canva pro and I got onto the trial claim"
type textarea "x"
type textarea "I was trying to activate canva pro and I got onto the trial claim w"
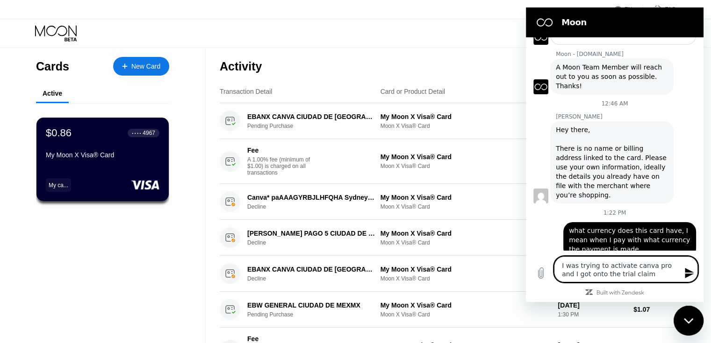
type textarea "x"
type textarea "I was trying to activate canva pro and I got onto the trial claim wi"
type textarea "x"
type textarea "I was trying to activate canva pro and I got onto the trial claim wind"
type textarea "x"
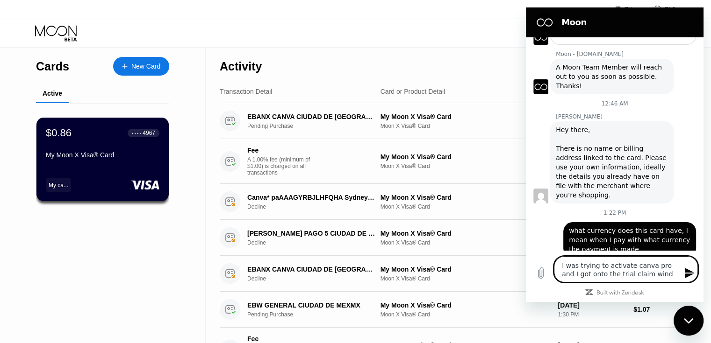
type textarea "I was trying to activate canva pro and I got onto the trial claim windj"
type textarea "x"
type textarea "I was trying to activate canva pro and I got onto the trial claim wind"
type textarea "x"
type textarea "I was trying to activate canva pro and I got onto the trial claim windo"
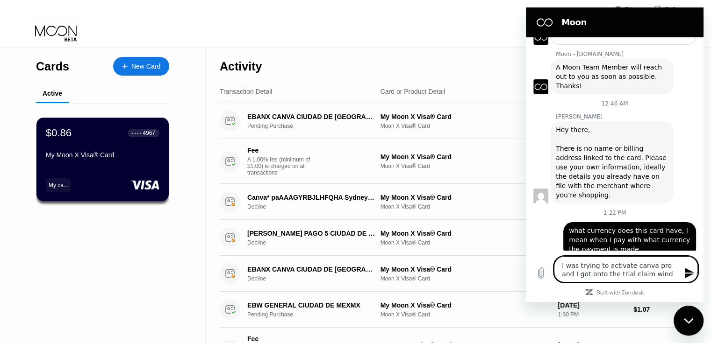
type textarea "x"
type textarea "I was trying to activate canva pro and I got onto the trial claim window"
type textarea "x"
type textarea "I was trying to activate canva pro and I got onto the trial claim window"
type textarea "x"
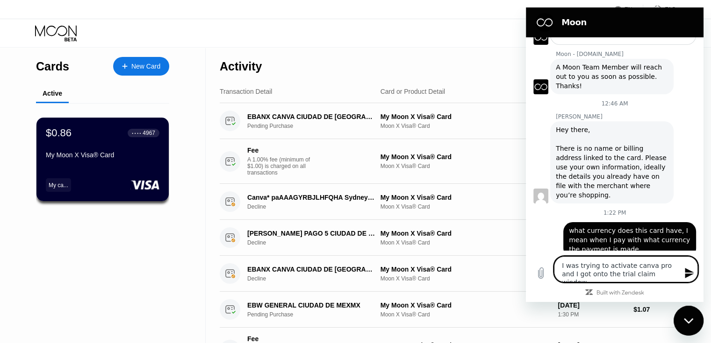
type textarea "I was trying to activate canva pro and I got onto the trial claim window I"
type textarea "x"
type textarea "I was trying to activate canva pro and I got onto the trial claim window I"
type textarea "x"
type textarea "I was trying to activate canva pro and I got onto the trial claim window I t"
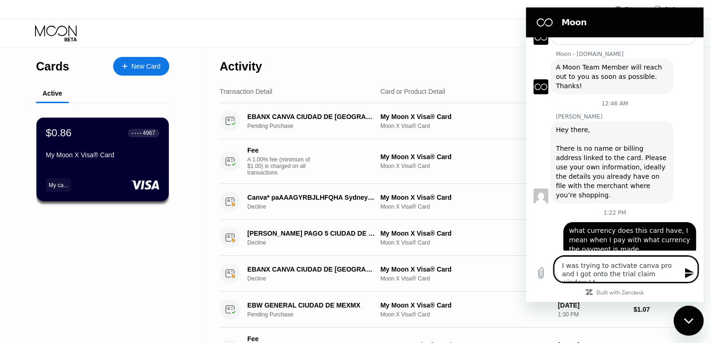
type textarea "x"
type textarea "I was trying to activate canva pro and I got onto the trial claim window I th"
type textarea "x"
type textarea "I was trying to activate canva pro and I got onto the trial claim window I tho"
type textarea "x"
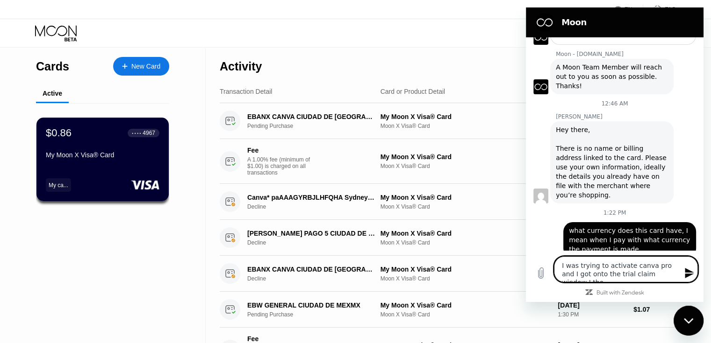
type textarea "I was trying to activate canva pro and I got onto the trial claim window I thou"
type textarea "x"
type textarea "I was trying to activate canva pro and I got onto the trial claim window I thoug"
type textarea "x"
type textarea "I was trying to activate canva pro and I got onto the trial claim window I thou…"
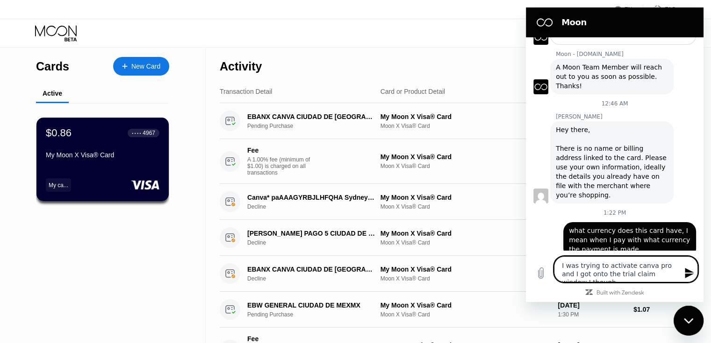
type textarea "x"
type textarea "I was trying to activate canva pro and I got onto the trial claim window I thou…"
type textarea "x"
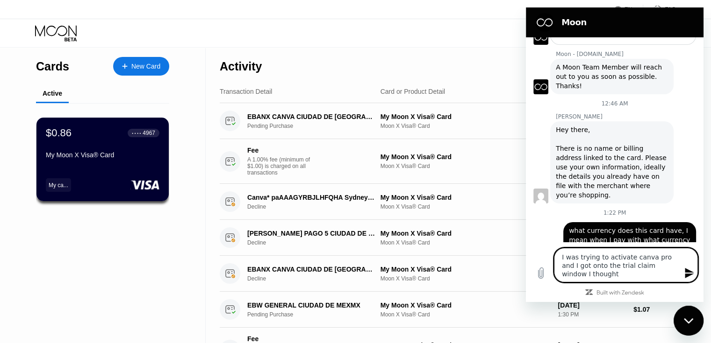
type textarea "I was trying to activate canva pro and I got onto the trial claim window I thou…"
type textarea "x"
type textarea "I was trying to activate canva pro and I got onto the trial claim window I thou…"
type textarea "x"
type textarea "I was trying to activate canva pro and I got onto the trial claim window I thou…"
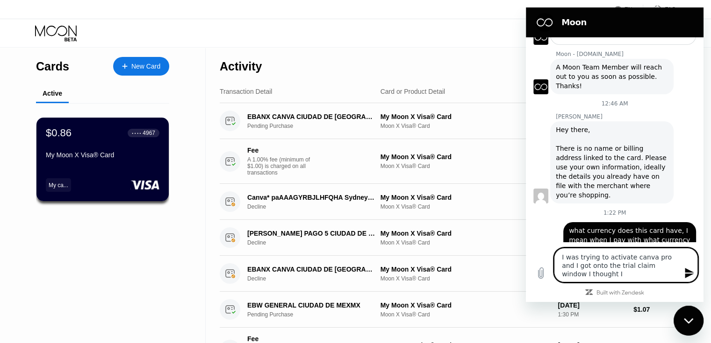
type textarea "x"
type textarea "I was trying to activate canva pro and I got onto the trial claim window I thou…"
type textarea "x"
type textarea "I was trying to activate canva pro and I got onto the trial claim window I thou…"
type textarea "x"
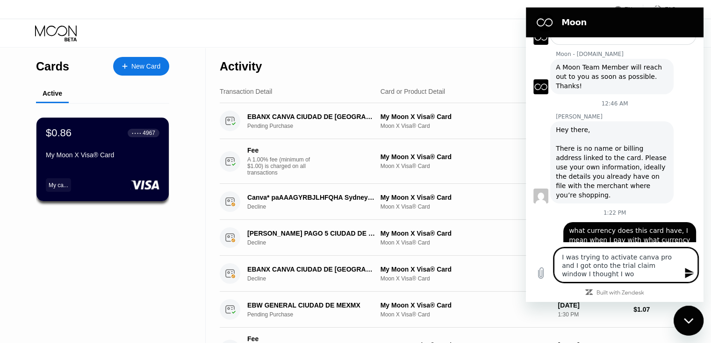
type textarea "I was trying to activate canva pro and I got onto the trial claim window I thou…"
type textarea "x"
type textarea "I was trying to activate canva pro and I got onto the trial claim window I thou…"
type textarea "x"
type textarea "I was trying to activate canva pro and I got onto the trial claim window I thou…"
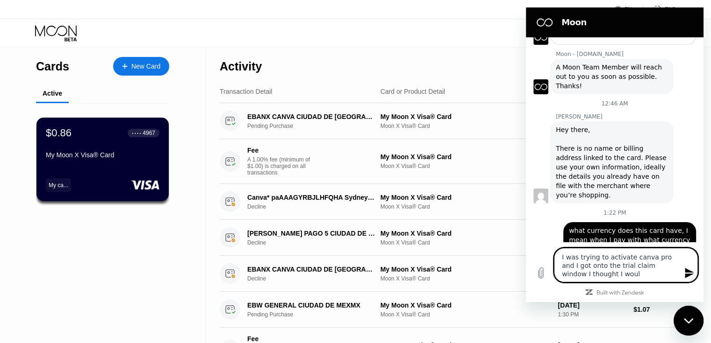
type textarea "x"
type textarea "I was trying to activate canva pro and I got onto the trial claim window I thou…"
type textarea "x"
type textarea "I was trying to activate canva pro and I got onto the trial claim window I thou…"
type textarea "x"
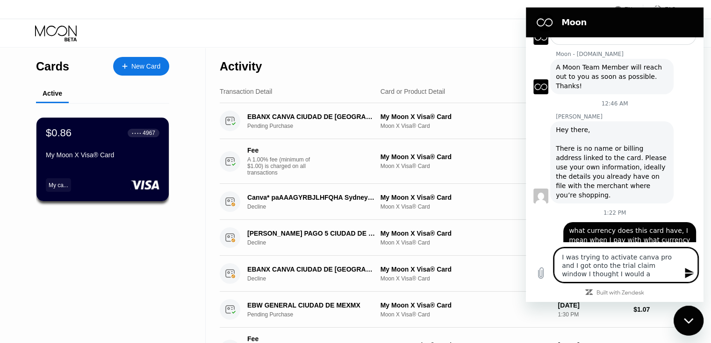
type textarea "I was trying to activate canva pro and I got onto the trial claim window I thou…"
type textarea "x"
type textarea "I was trying to activate canva pro and I got onto the trial claim window I thou…"
type textarea "x"
type textarea "I was trying to activate canva pro and I got onto the trial claim window I thou…"
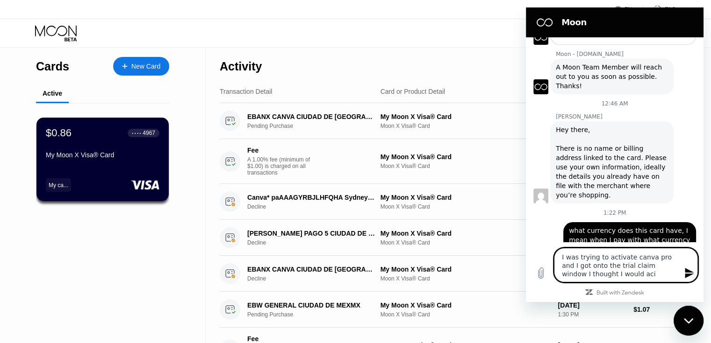
type textarea "x"
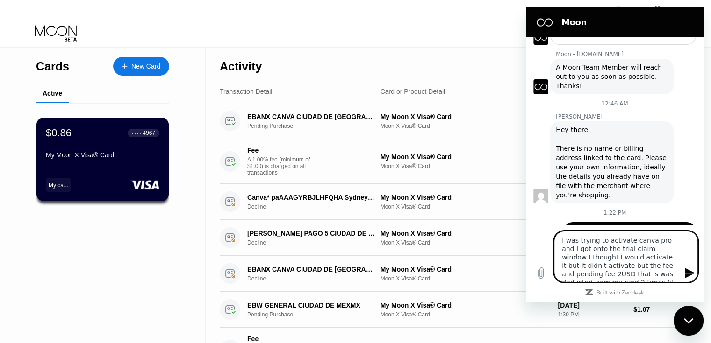
scroll to position [17, 0]
click at [623, 275] on textarea "I was trying to activate canva pro and I got onto the trial claim window I thou…" at bounding box center [626, 256] width 144 height 51
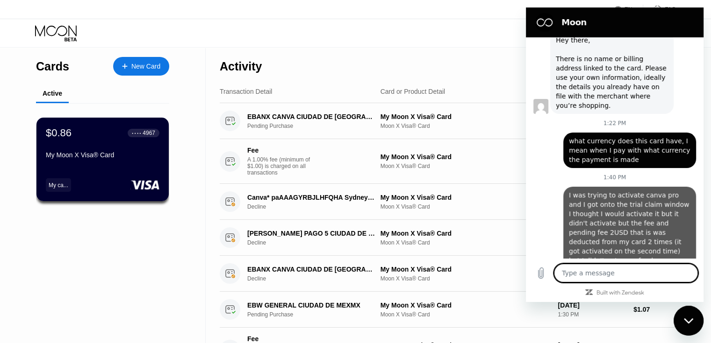
scroll to position [237, 0]
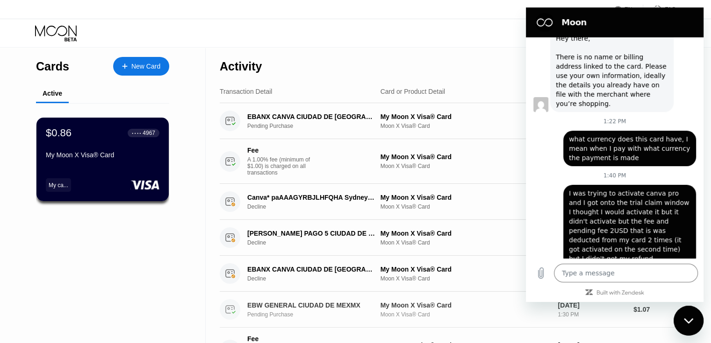
click at [529, 325] on div "EBW GENERAL CIUDAD DE MEXMX Pending Purchase My Moon X Visa® Card Moon X Visa® …" at bounding box center [448, 310] width 456 height 36
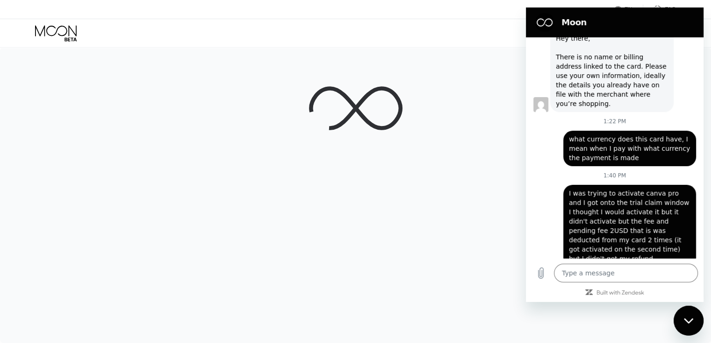
click at [686, 326] on div "Close messaging window" at bounding box center [688, 321] width 28 height 28
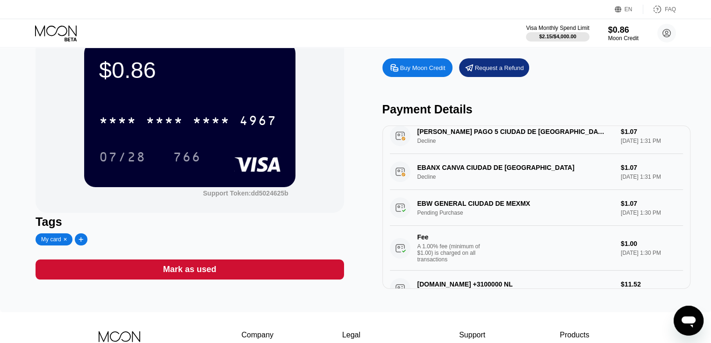
scroll to position [162, 0]
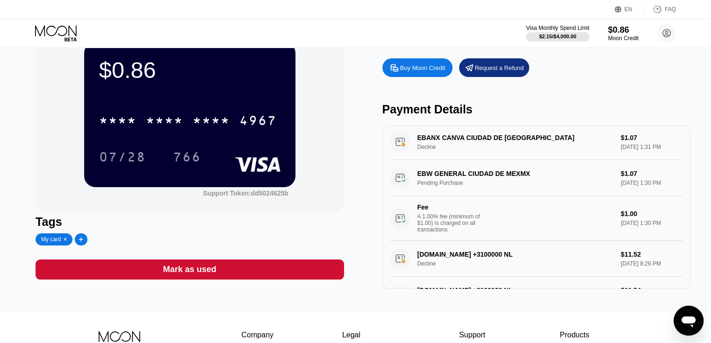
drag, startPoint x: 477, startPoint y: 175, endPoint x: 461, endPoint y: 187, distance: 20.4
click at [461, 187] on div "EBW GENERAL CIUDAD DE MEXMX Pending Purchase $1.07 Aug 25, 2025 1:30 PM Fee A 1…" at bounding box center [536, 200] width 293 height 81
click at [456, 196] on div "EBW GENERAL CIUDAD DE MEXMX Pending Purchase $1.07 Aug 25, 2025 1:30 PM Fee A 1…" at bounding box center [536, 200] width 293 height 81
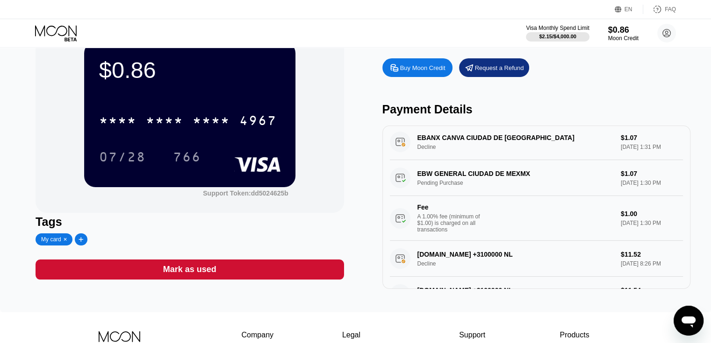
click at [456, 196] on div "EBW GENERAL CIUDAD DE MEXMX Pending Purchase $1.07 Aug 25, 2025 1:30 PM Fee A 1…" at bounding box center [536, 200] width 293 height 81
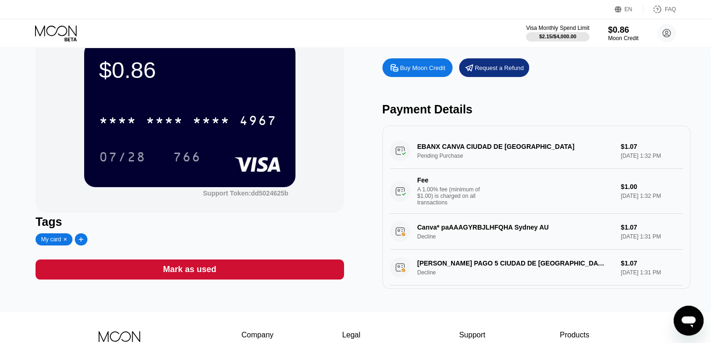
click at [447, 149] on div "EBANX CANVA CIUDAD DE MEXMX Pending Purchase $1.07 Aug 25, 2025 1:32 PM Fee A 1…" at bounding box center [536, 173] width 293 height 81
click at [445, 201] on div "A 1.00% fee (minimum of $1.00) is charged on all transactions" at bounding box center [452, 196] width 70 height 20
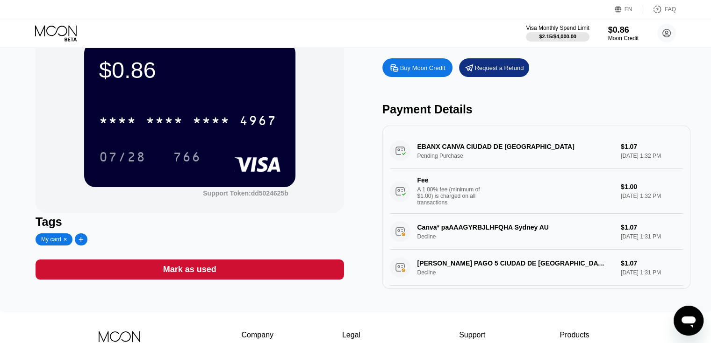
click at [445, 201] on div "A 1.00% fee (minimum of $1.00) is charged on all transactions" at bounding box center [452, 196] width 70 height 20
click at [621, 191] on div "$1.00" at bounding box center [652, 186] width 62 height 7
click at [613, 171] on div "EBANX CANVA CIUDAD DE MEXMX Pending Purchase $1.07 Aug 25, 2025 1:32 PM Fee A 1…" at bounding box center [536, 173] width 293 height 81
click at [603, 146] on div "EBANX CANVA CIUDAD DE MEXMX Pending Purchase $1.07 Aug 25, 2025 1:32 PM Fee A 1…" at bounding box center [536, 173] width 293 height 81
click at [463, 155] on div "EBANX CANVA CIUDAD DE MEXMX Pending Purchase $1.07 Aug 25, 2025 1:32 PM Fee A 1…" at bounding box center [536, 173] width 293 height 81
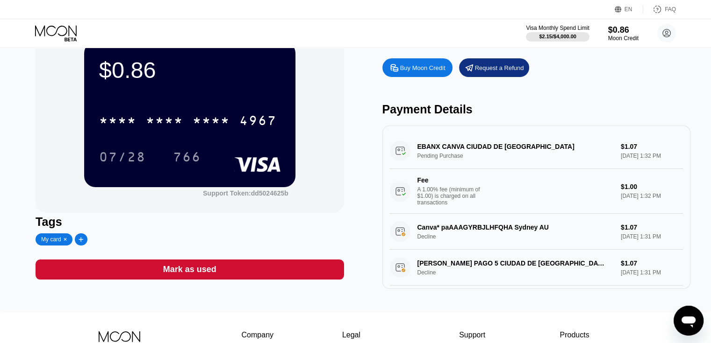
click at [461, 155] on div "EBANX CANVA CIUDAD DE MEXMX Pending Purchase $1.07 Aug 25, 2025 1:32 PM Fee A 1…" at bounding box center [536, 173] width 293 height 81
click at [426, 153] on div "EBANX CANVA CIUDAD DE MEXMX Pending Purchase $1.07 Aug 25, 2025 1:32 PM Fee A 1…" at bounding box center [536, 173] width 293 height 81
click at [404, 151] on div "EBANX CANVA CIUDAD DE MEXMX Pending Purchase $1.07 Aug 25, 2025 1:32 PM Fee A 1…" at bounding box center [536, 173] width 293 height 81
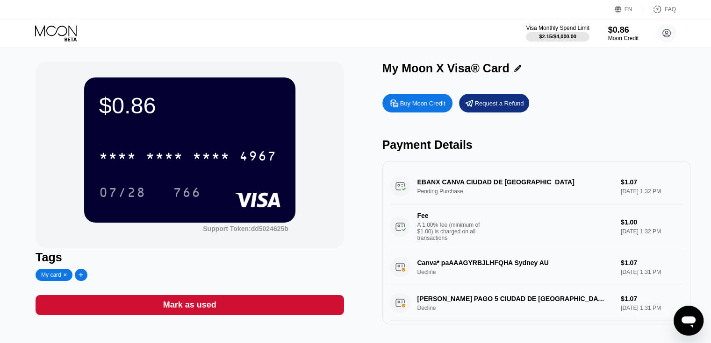
click at [691, 325] on icon "Open messaging window" at bounding box center [688, 322] width 14 height 11
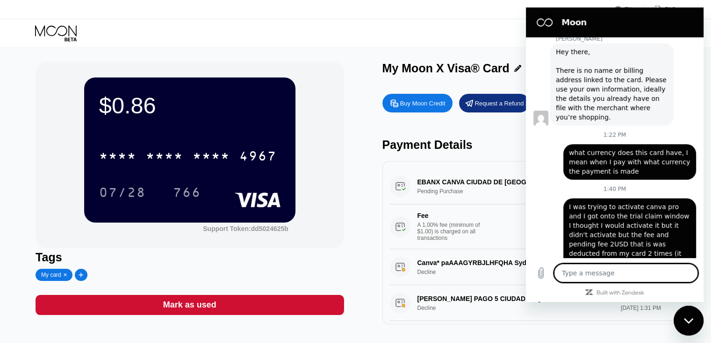
scroll to position [237, 0]
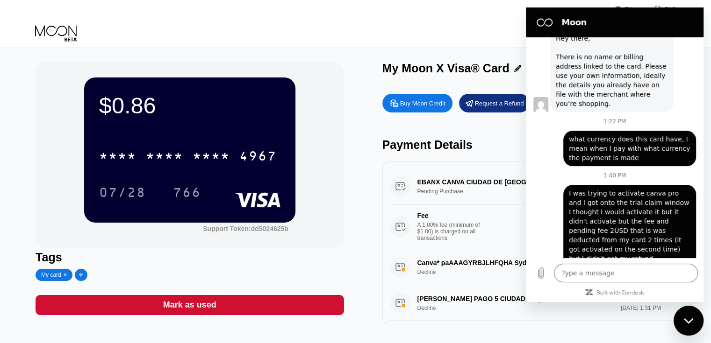
click at [358, 79] on div "$0.86 * * * * * * * * * * * * 4967 07/28 766 Support Token: dd5024625b Tags My …" at bounding box center [356, 193] width 640 height 263
click at [695, 319] on div "Close messaging window" at bounding box center [688, 321] width 28 height 28
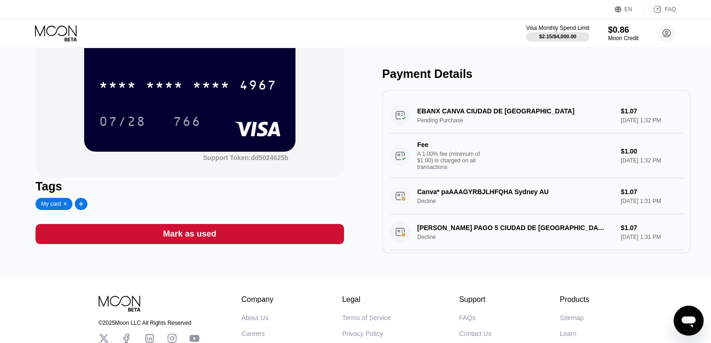
scroll to position [79, 0]
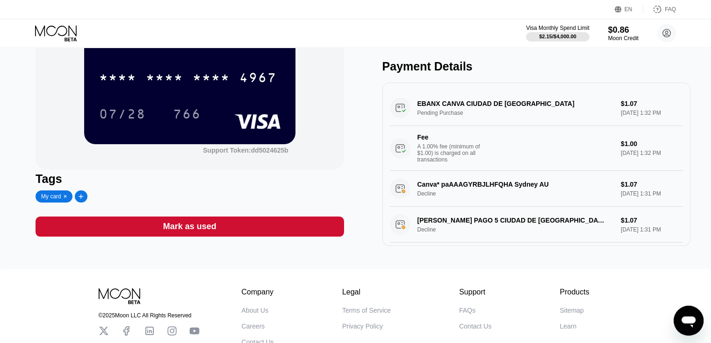
type textarea "x"
